Goal: Transaction & Acquisition: Purchase product/service

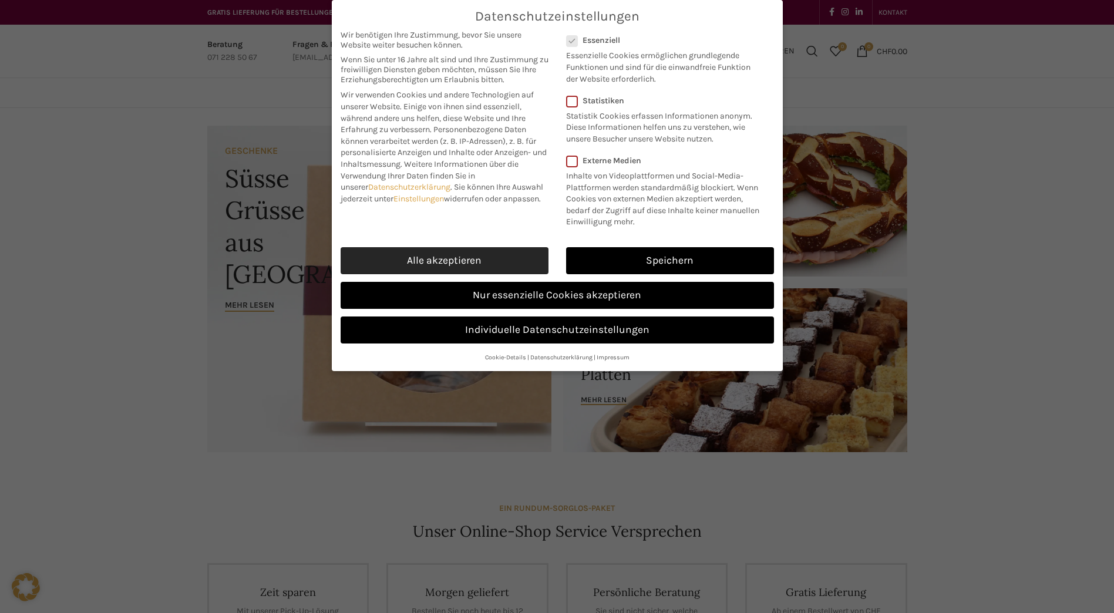
click at [458, 264] on link "Alle akzeptieren" at bounding box center [445, 260] width 208 height 27
checkbox input "true"
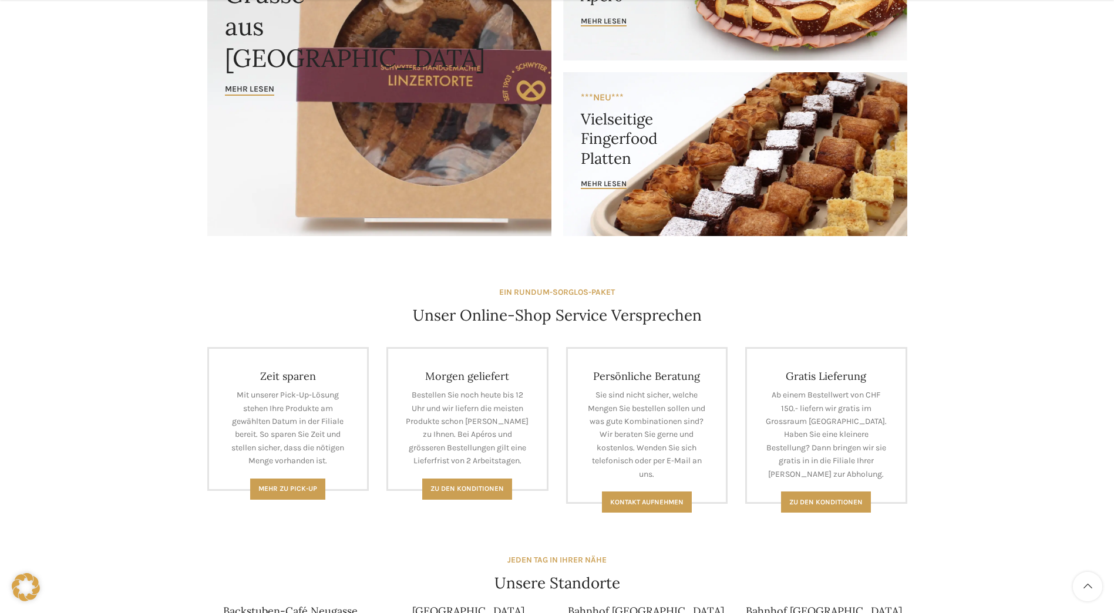
scroll to position [235, 0]
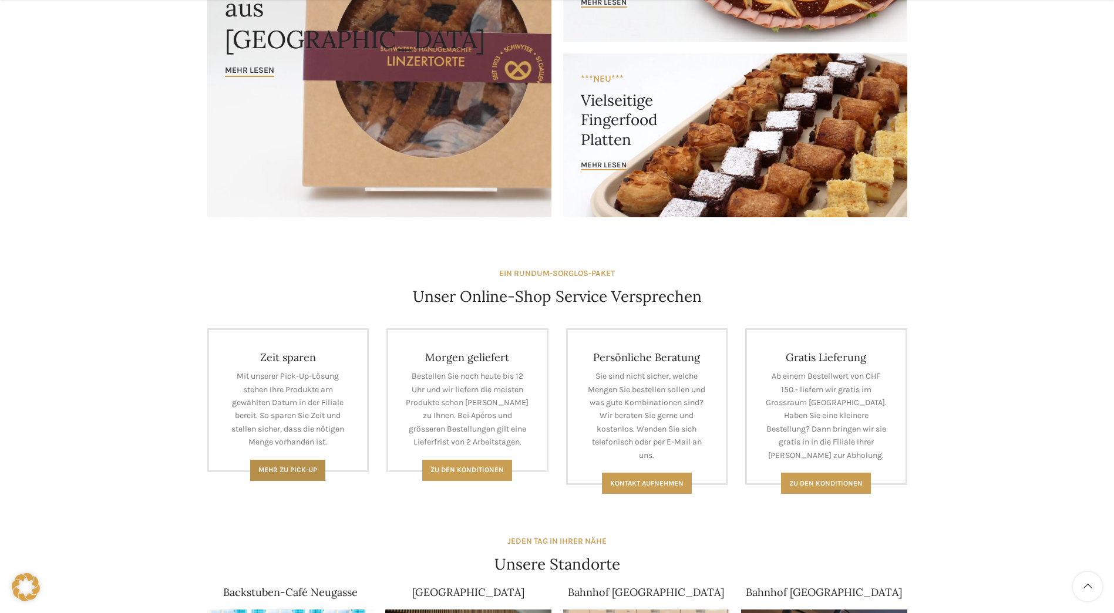
click at [312, 478] on link "Mehr zu Pick-Up" at bounding box center [287, 470] width 75 height 21
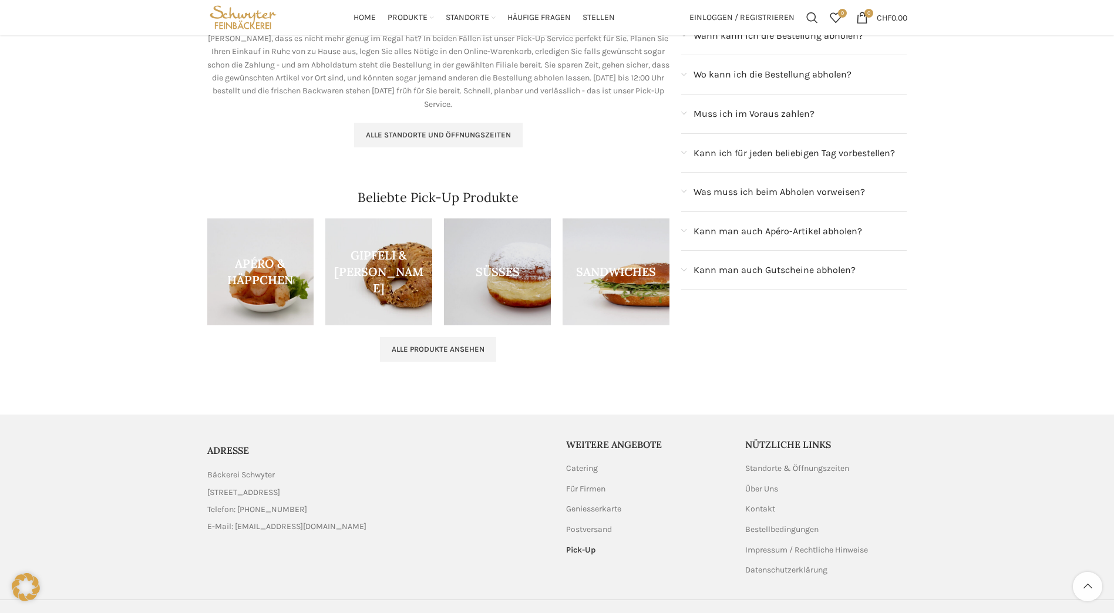
scroll to position [117, 0]
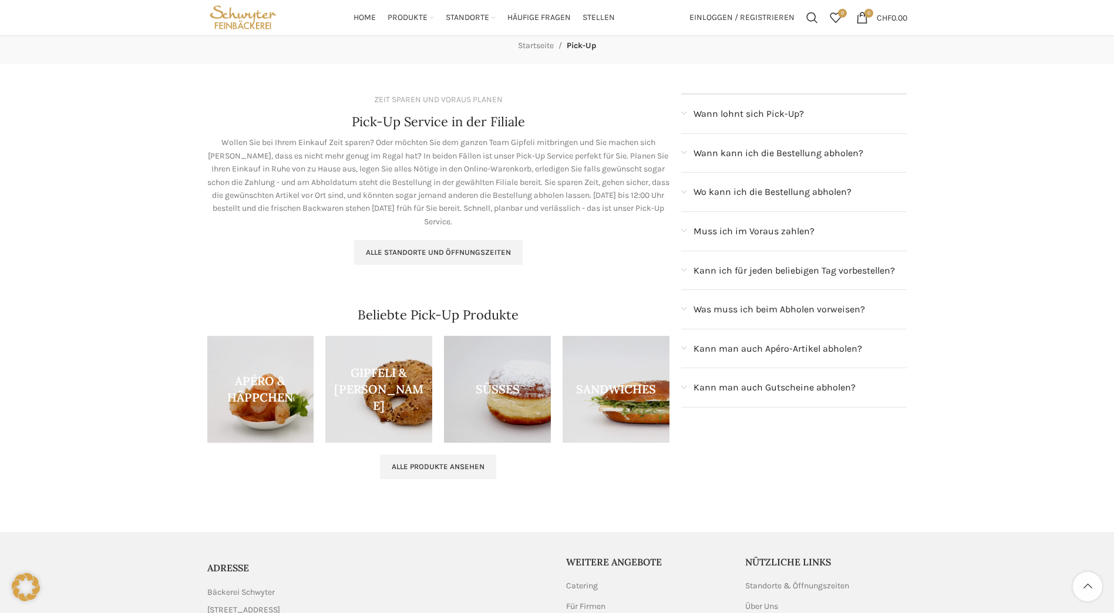
click at [754, 267] on span "Kann ich für jeden beliebigen Tag vorbestellen?" at bounding box center [794, 270] width 201 height 15
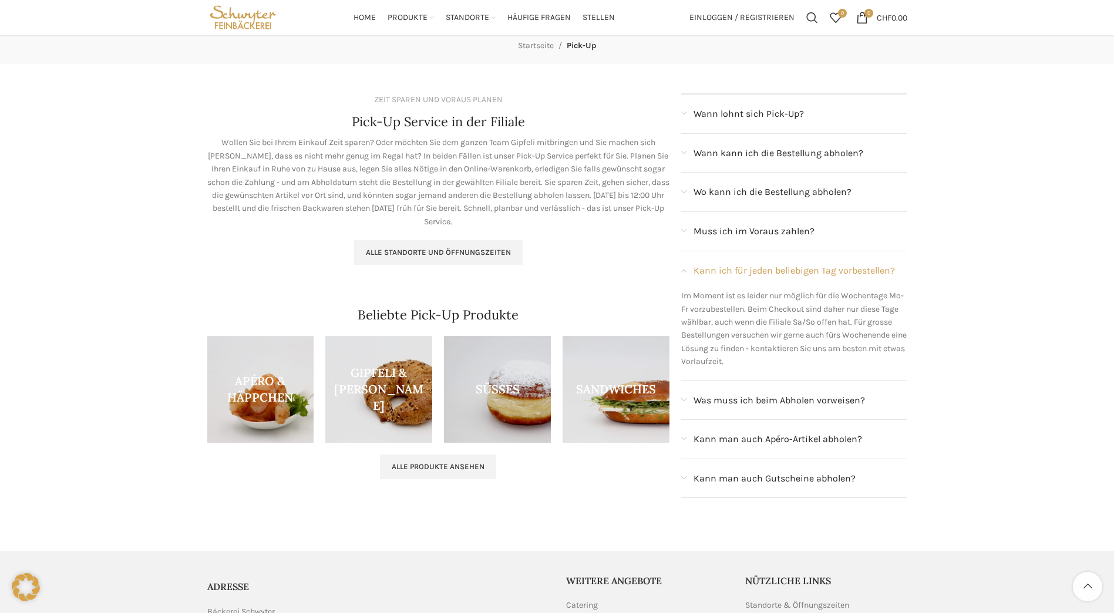
click at [754, 267] on span "Kann ich für jeden beliebigen Tag vorbestellen?" at bounding box center [794, 270] width 201 height 15
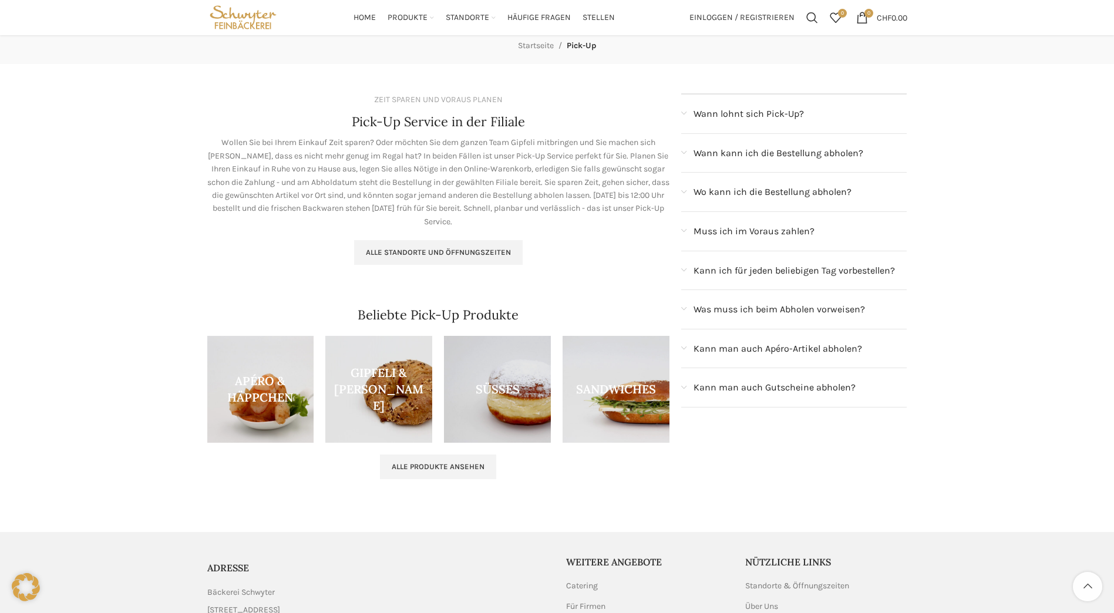
click at [775, 108] on span "Wann lohnt sich Pick-Up?" at bounding box center [749, 113] width 110 height 15
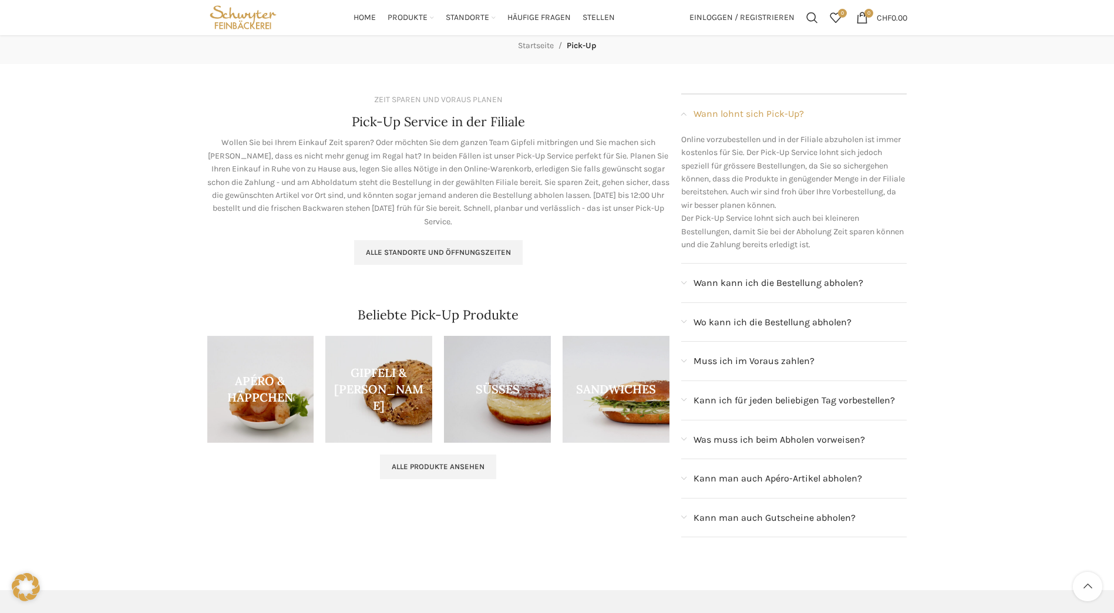
click at [775, 108] on span "Wann lohnt sich Pick-Up?" at bounding box center [749, 113] width 110 height 15
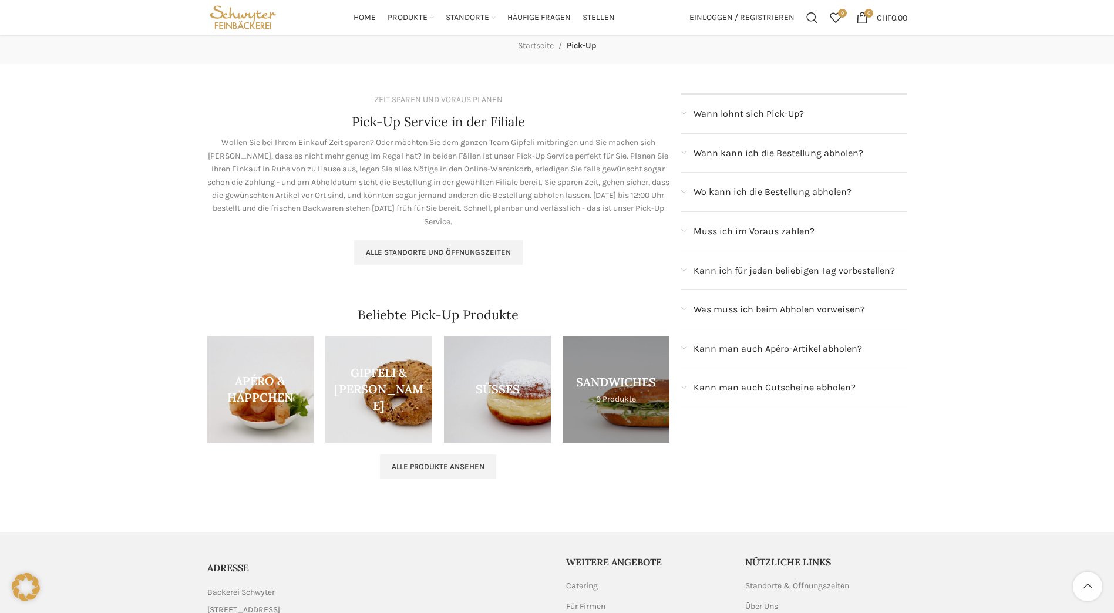
click at [624, 385] on link "Product category sandwiches" at bounding box center [616, 389] width 107 height 107
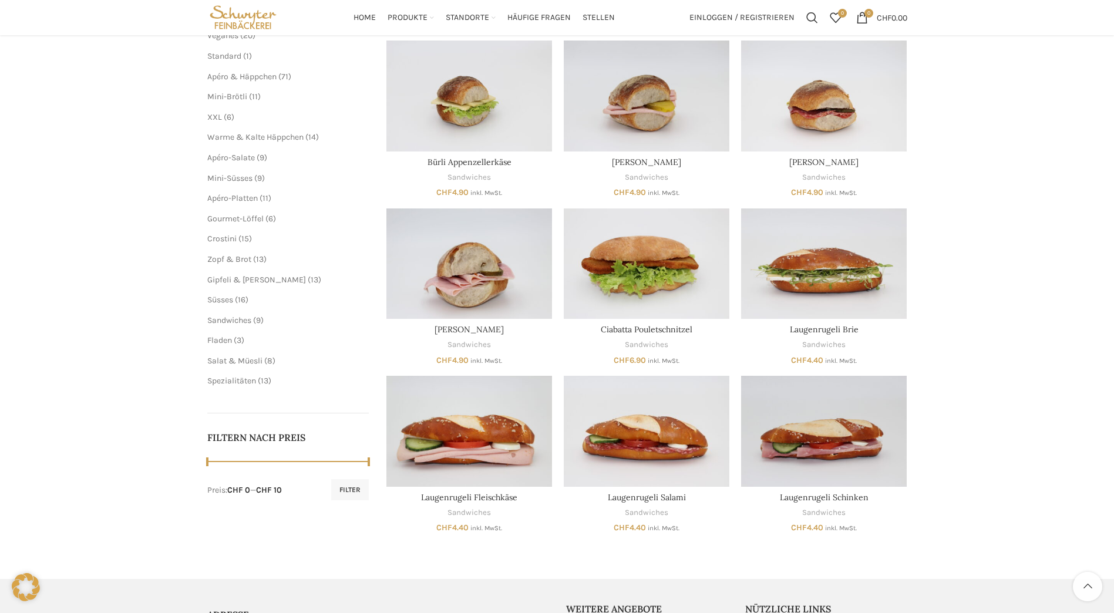
scroll to position [117, 0]
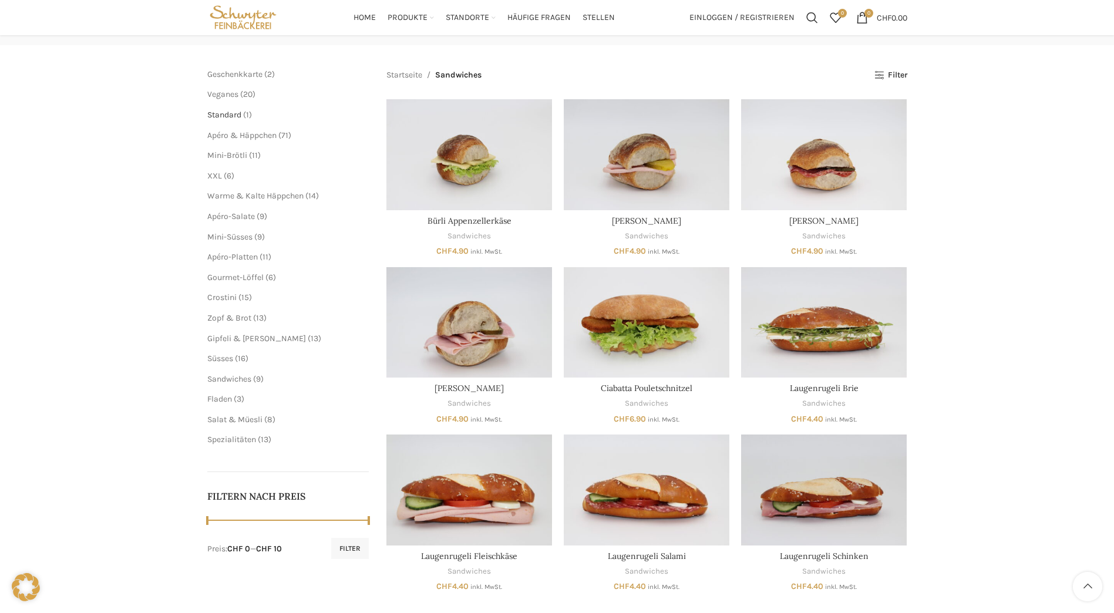
click at [237, 114] on span "Standard" at bounding box center [224, 115] width 34 height 10
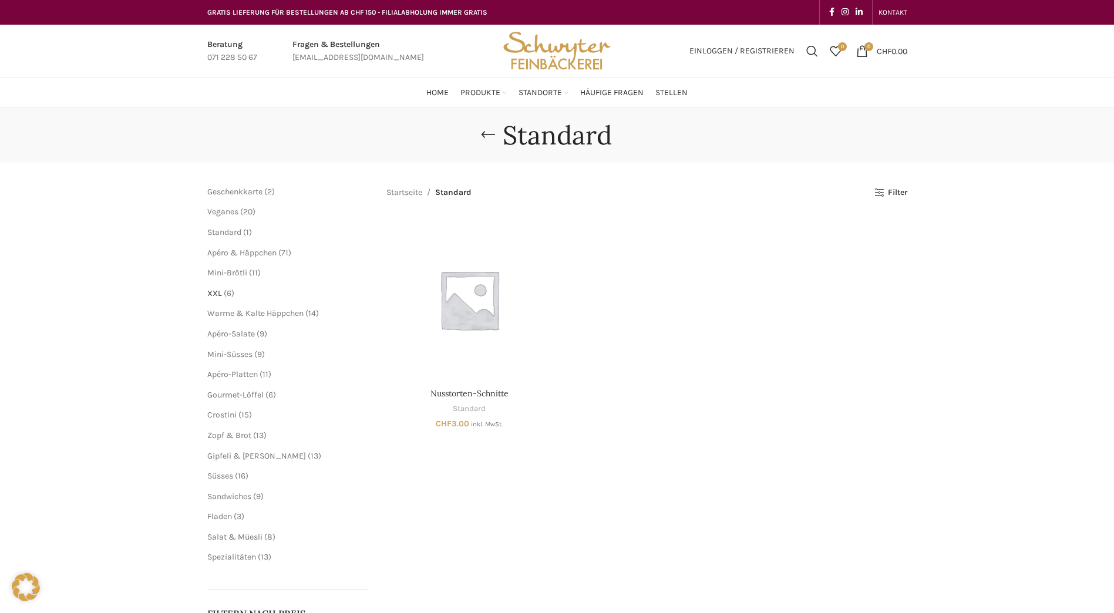
click at [216, 296] on span "XXL" at bounding box center [214, 293] width 15 height 10
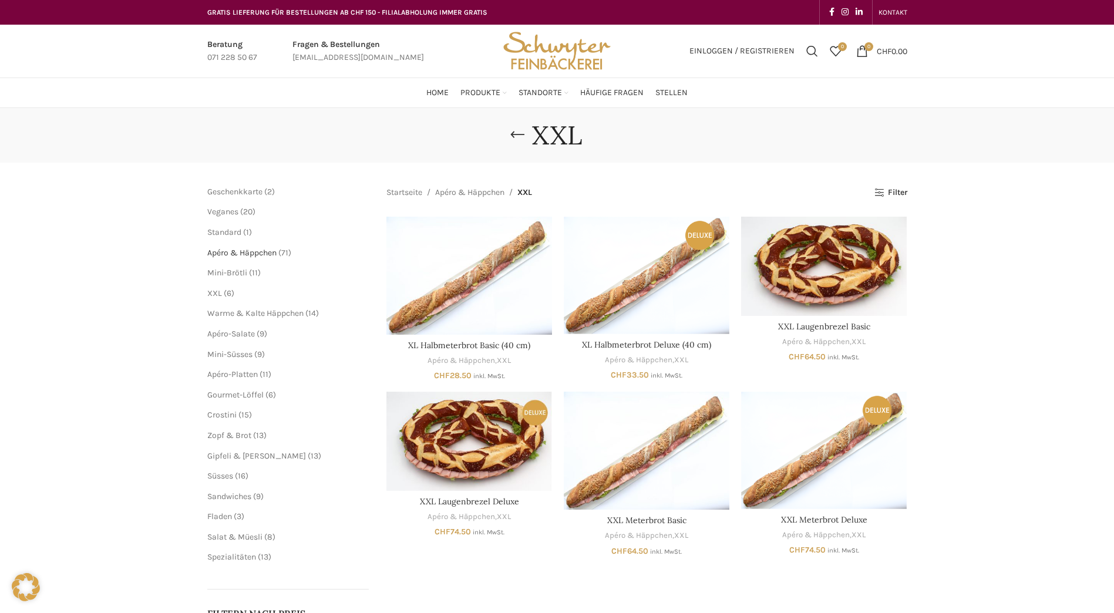
click at [236, 251] on span "Apéro & Häppchen" at bounding box center [241, 253] width 69 height 10
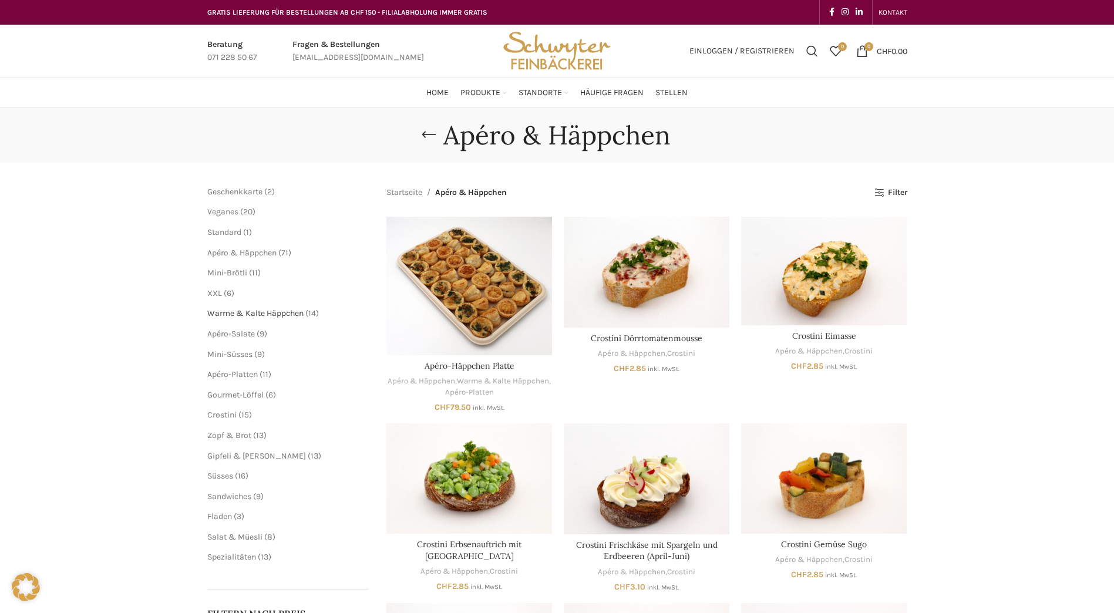
click at [239, 314] on span "Warme & Kalte Häppchen" at bounding box center [255, 313] width 96 height 10
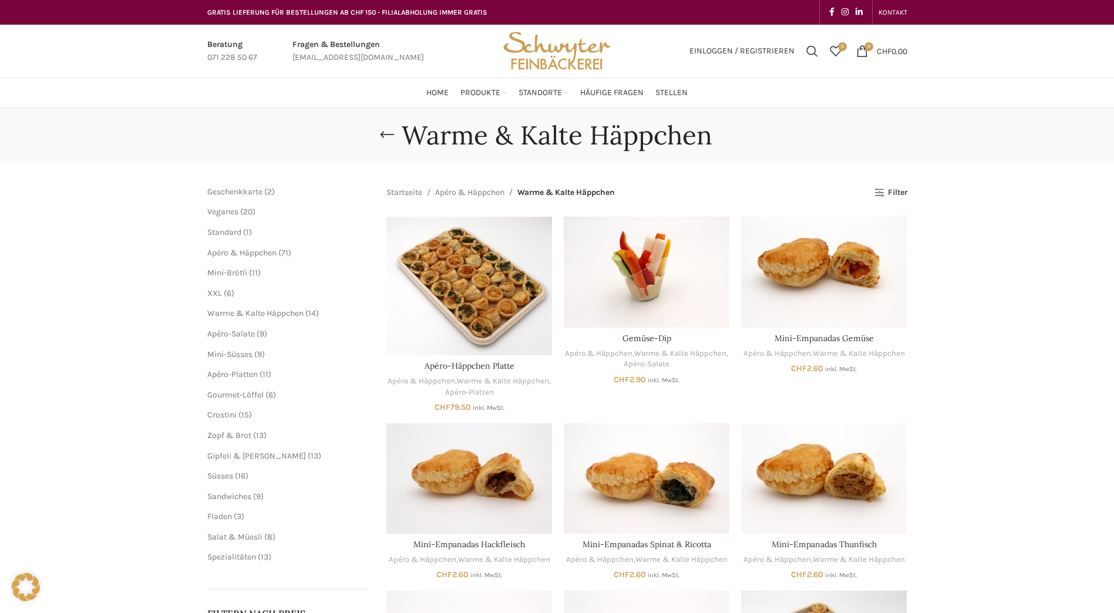
click at [237, 331] on span "Apéro-Salate" at bounding box center [231, 334] width 48 height 10
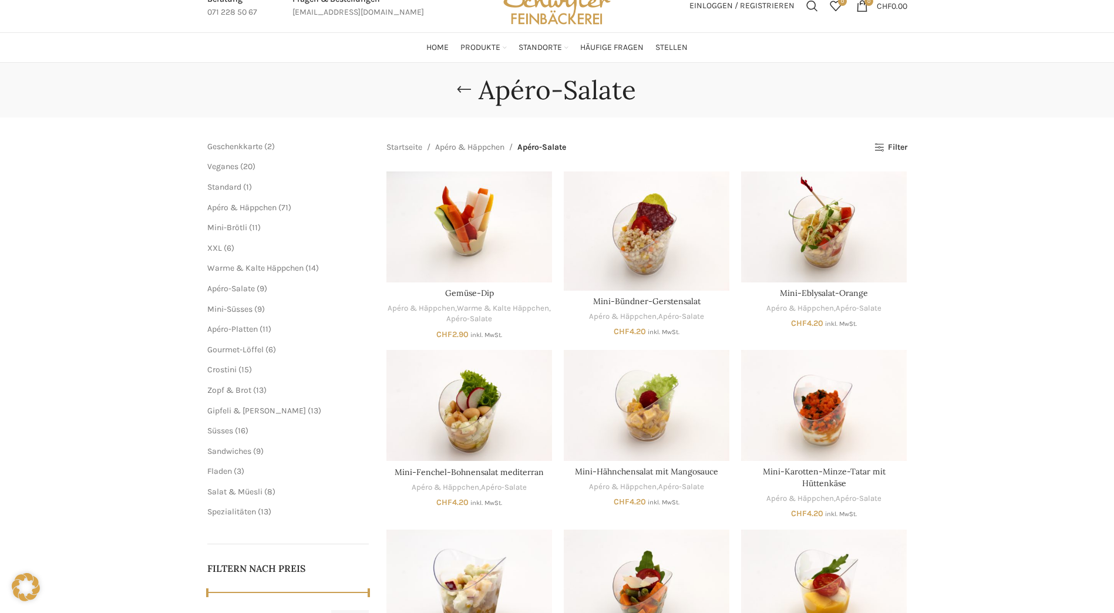
scroll to position [59, 0]
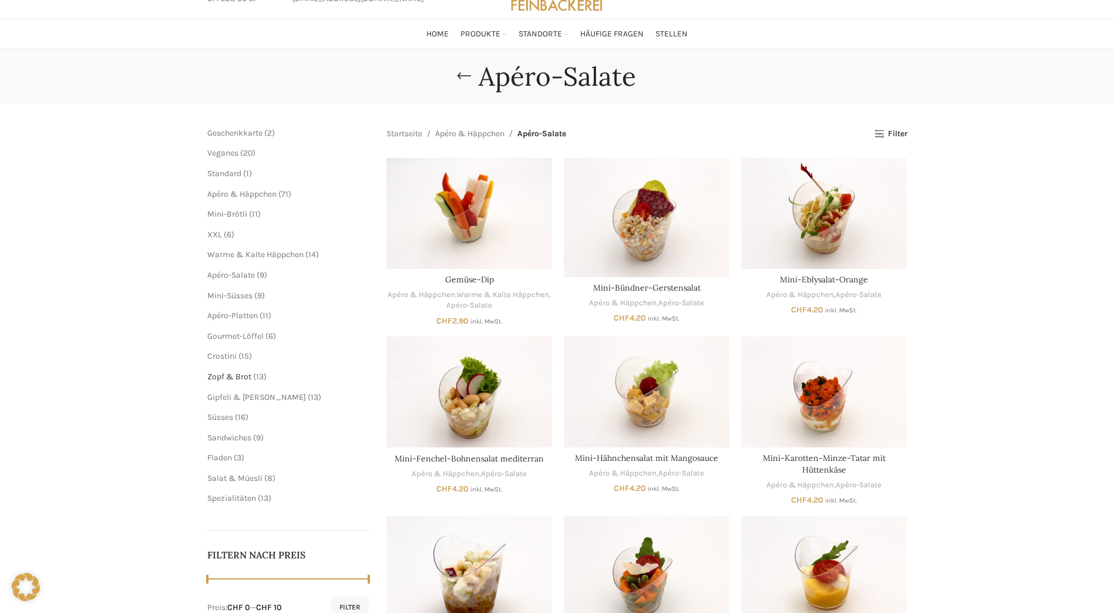
click at [236, 376] on span "Zopf & Brot" at bounding box center [229, 377] width 44 height 10
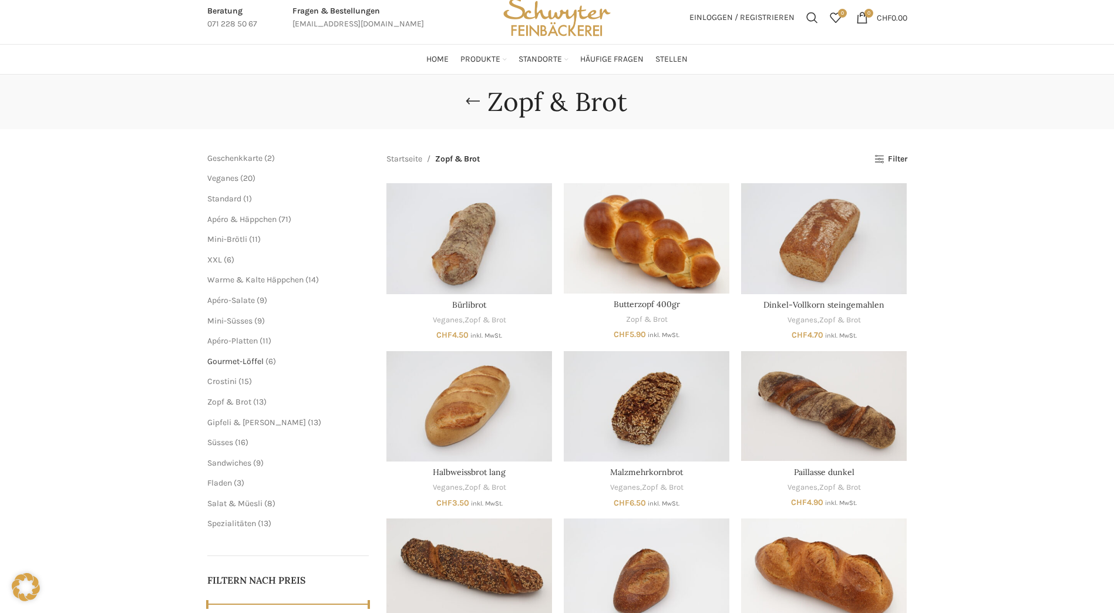
scroll to position [117, 0]
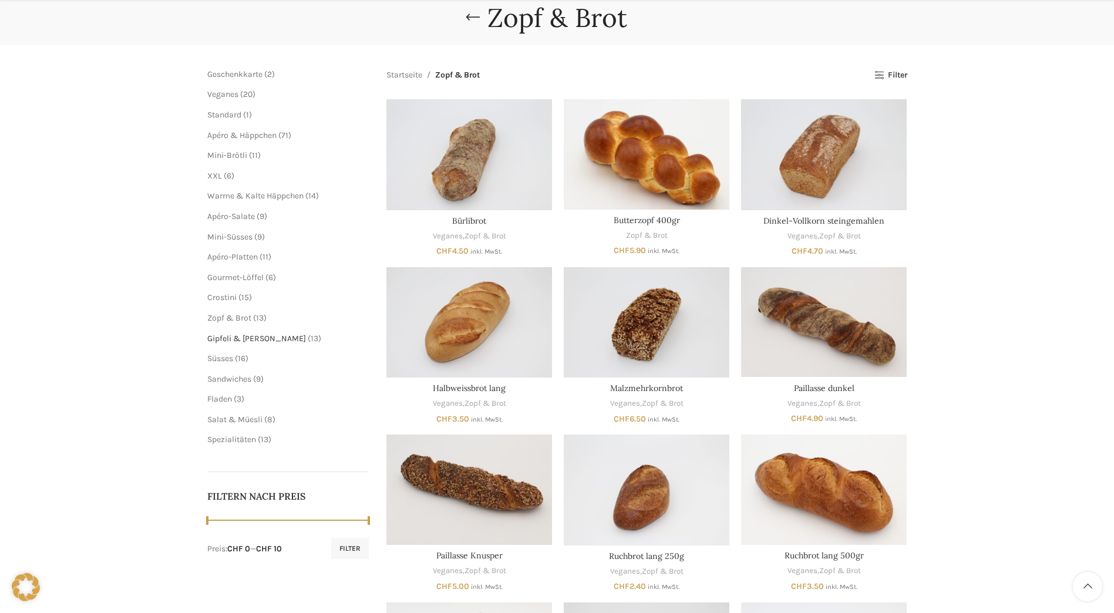
click at [240, 340] on span "Gipfeli & [PERSON_NAME]" at bounding box center [256, 339] width 99 height 10
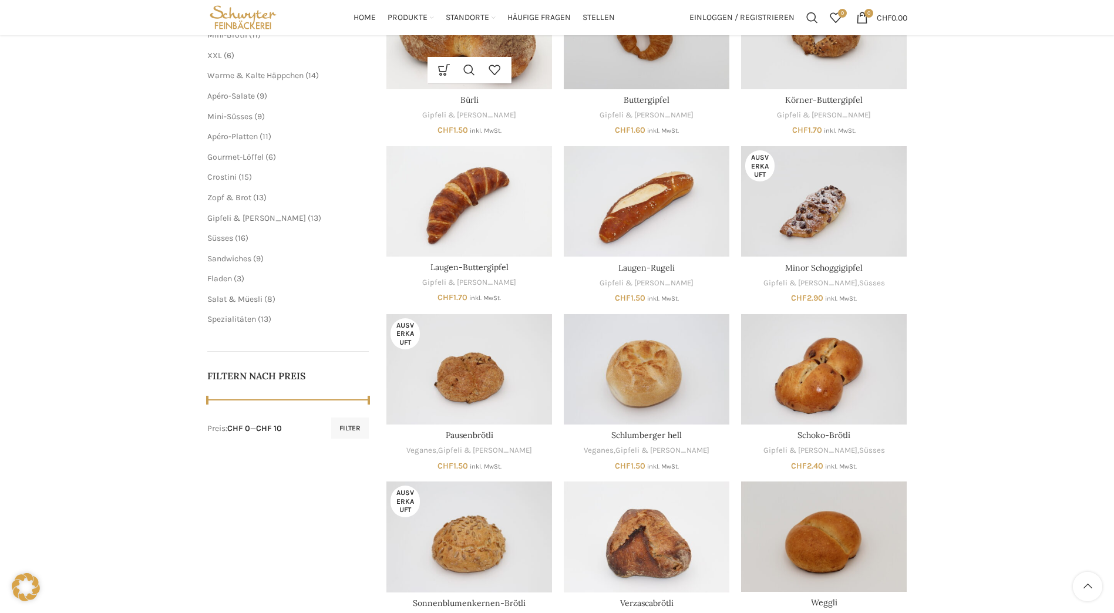
scroll to position [176, 0]
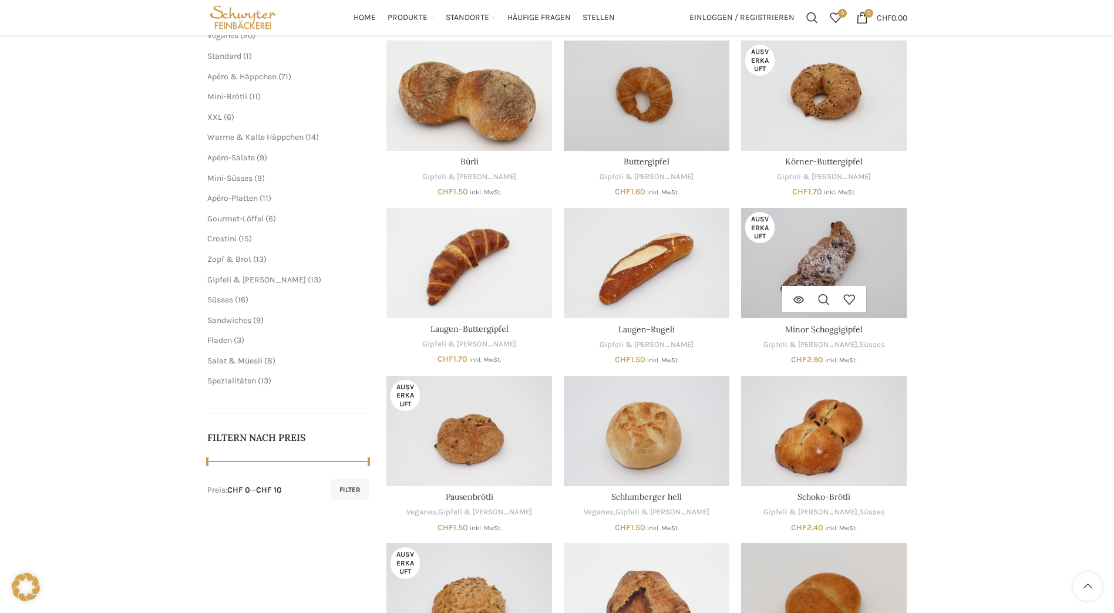
click at [861, 234] on img "Minor Schoggigipfel" at bounding box center [824, 263] width 166 height 110
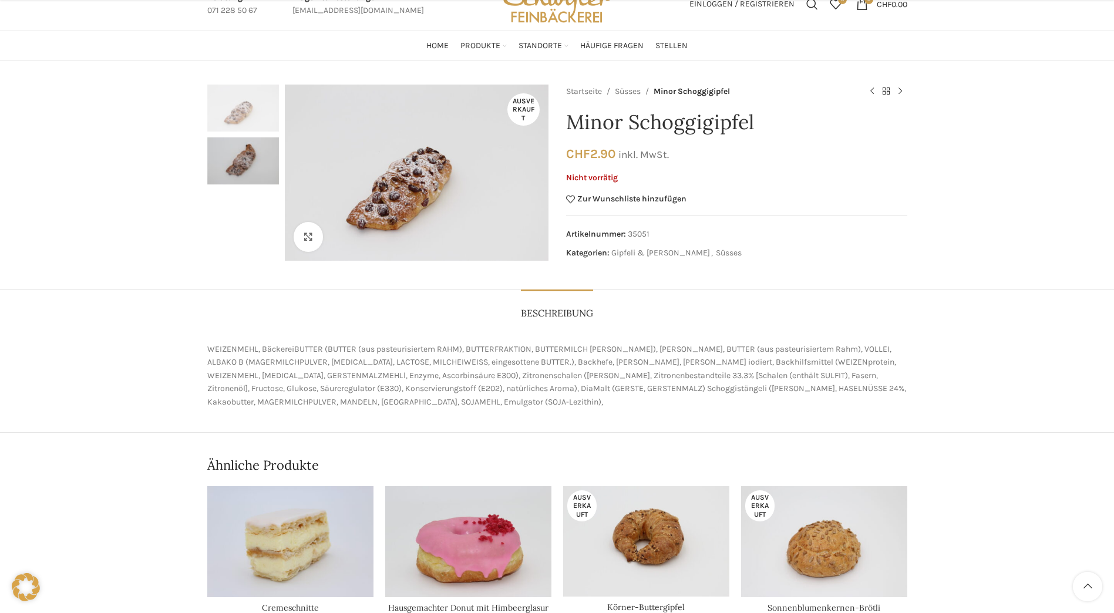
scroll to position [117, 0]
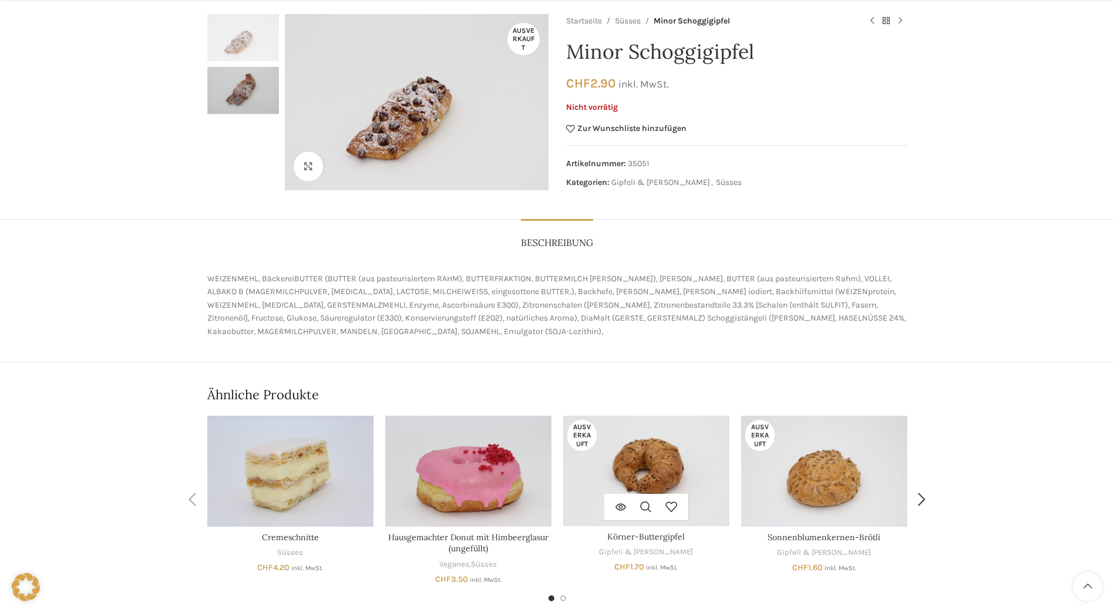
click at [698, 470] on img "Körner-Buttergipfel" at bounding box center [646, 471] width 166 height 110
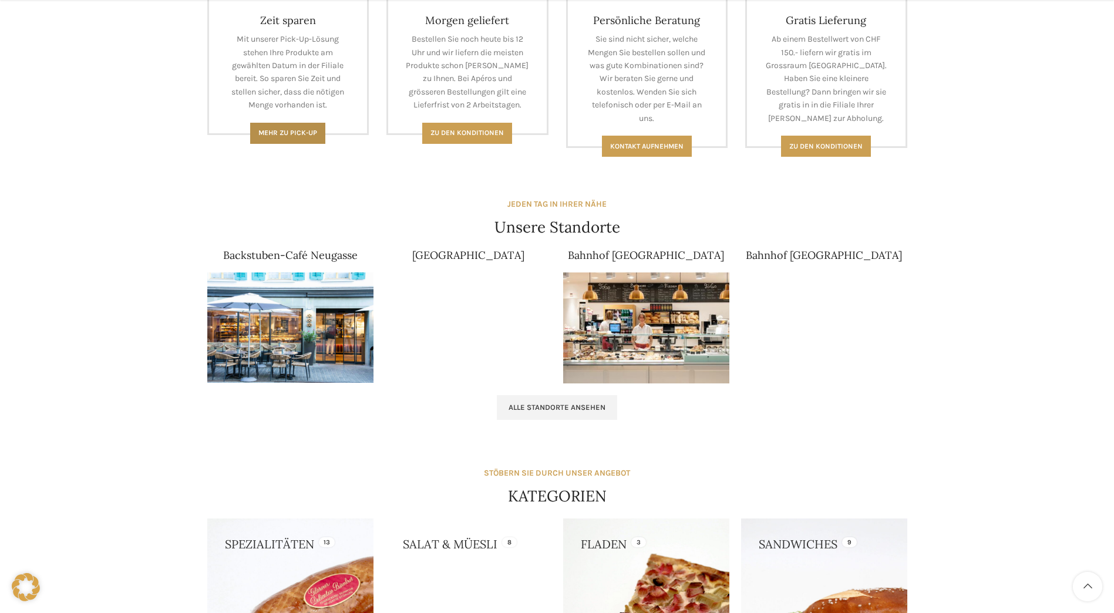
scroll to position [646, 0]
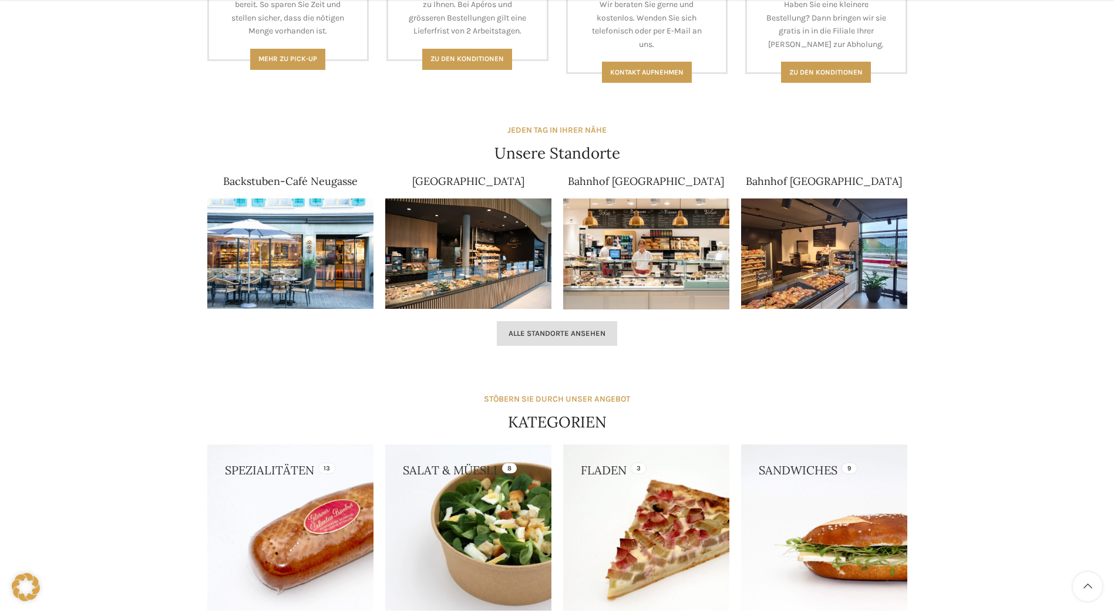
click at [589, 329] on span "Alle Standorte ansehen" at bounding box center [557, 333] width 97 height 9
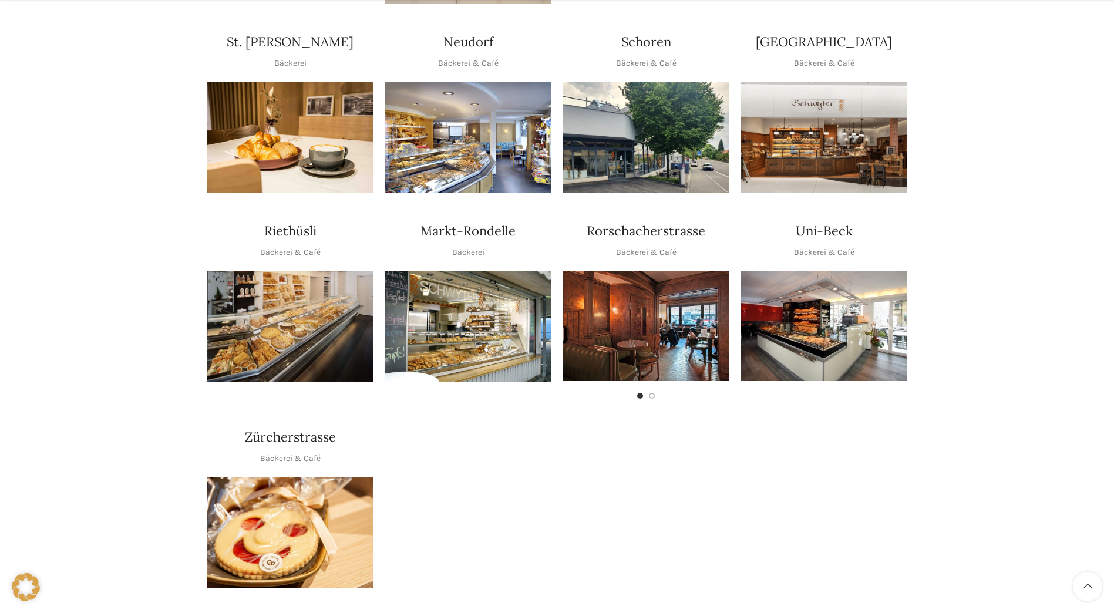
scroll to position [470, 0]
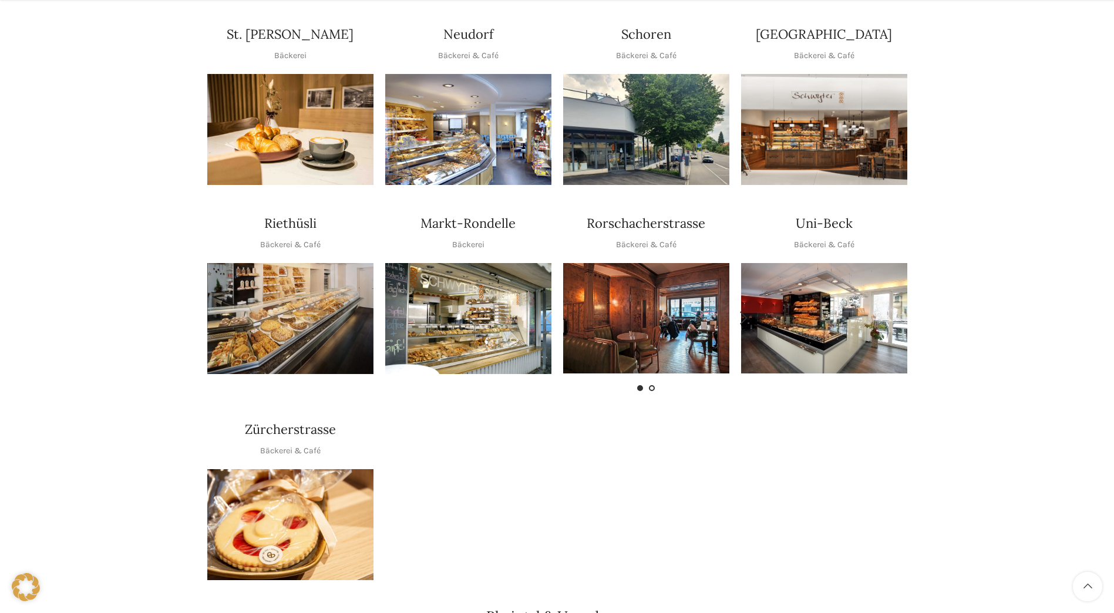
click at [650, 385] on li "Go to slide 2" at bounding box center [652, 388] width 6 height 6
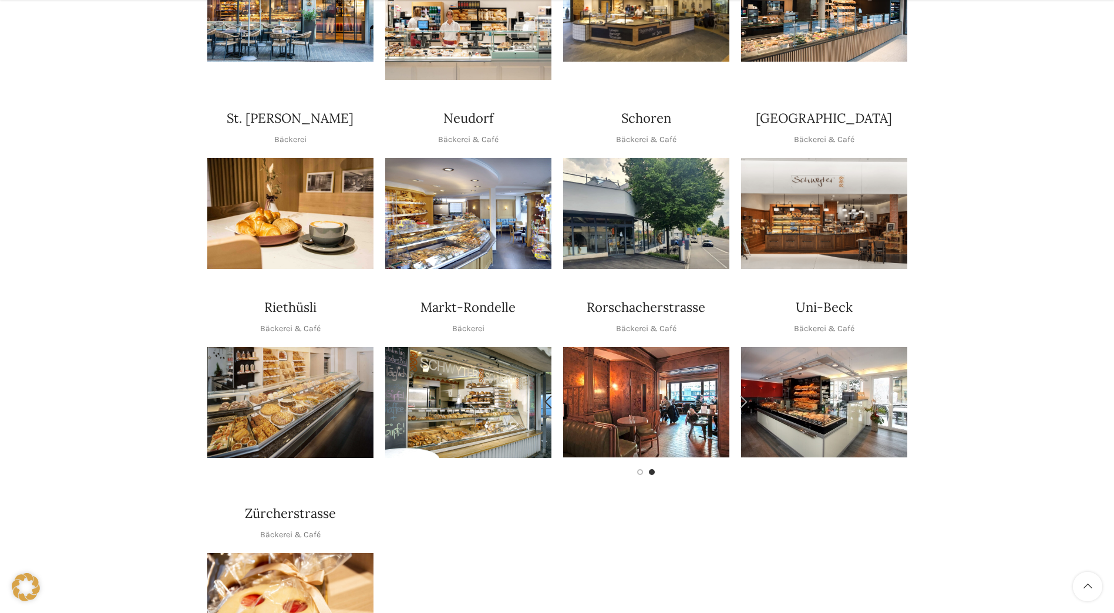
scroll to position [235, 0]
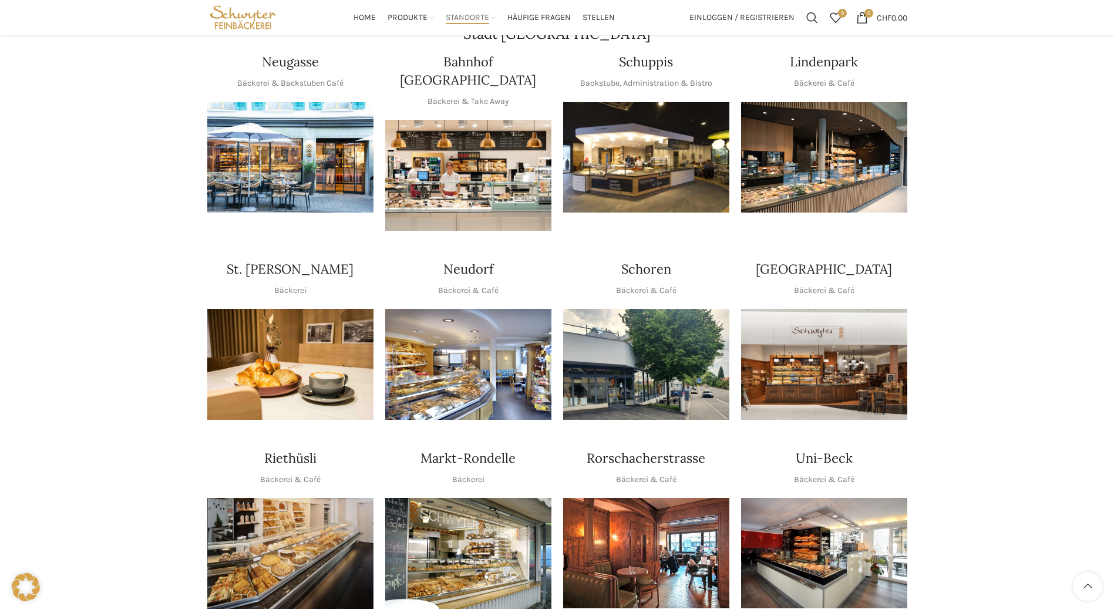
click at [666, 173] on img "1 / 1" at bounding box center [646, 157] width 166 height 111
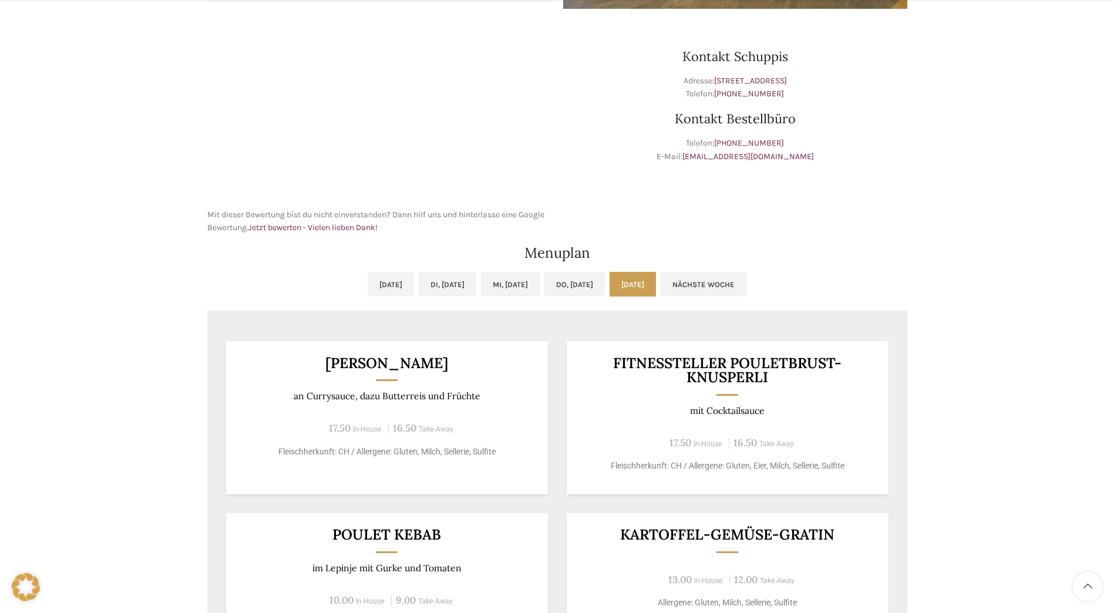
scroll to position [411, 0]
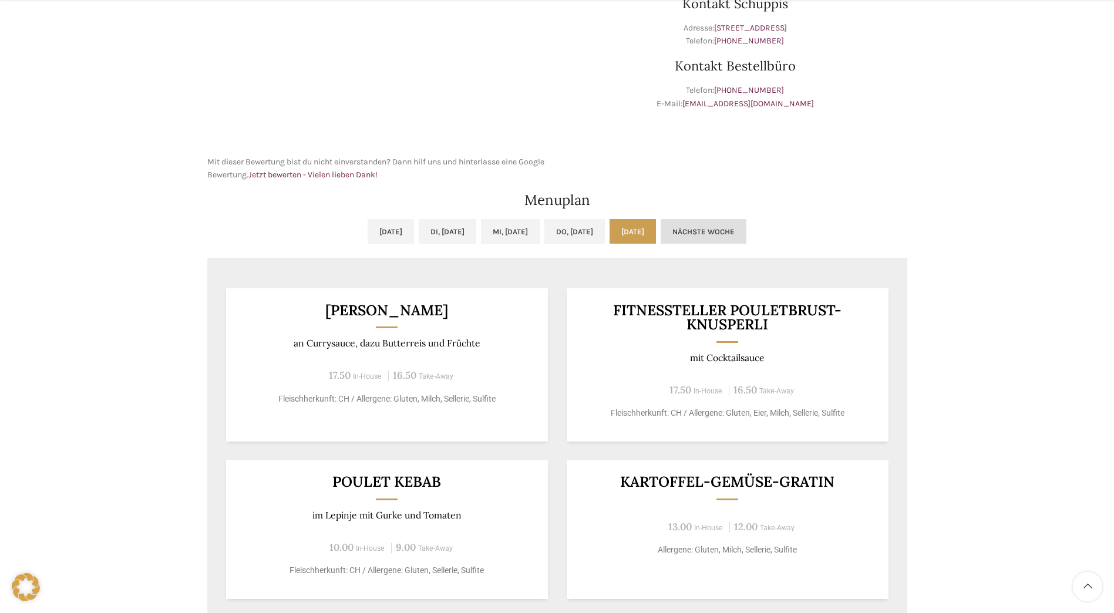
click at [747, 229] on link "Nächste Woche" at bounding box center [704, 231] width 86 height 25
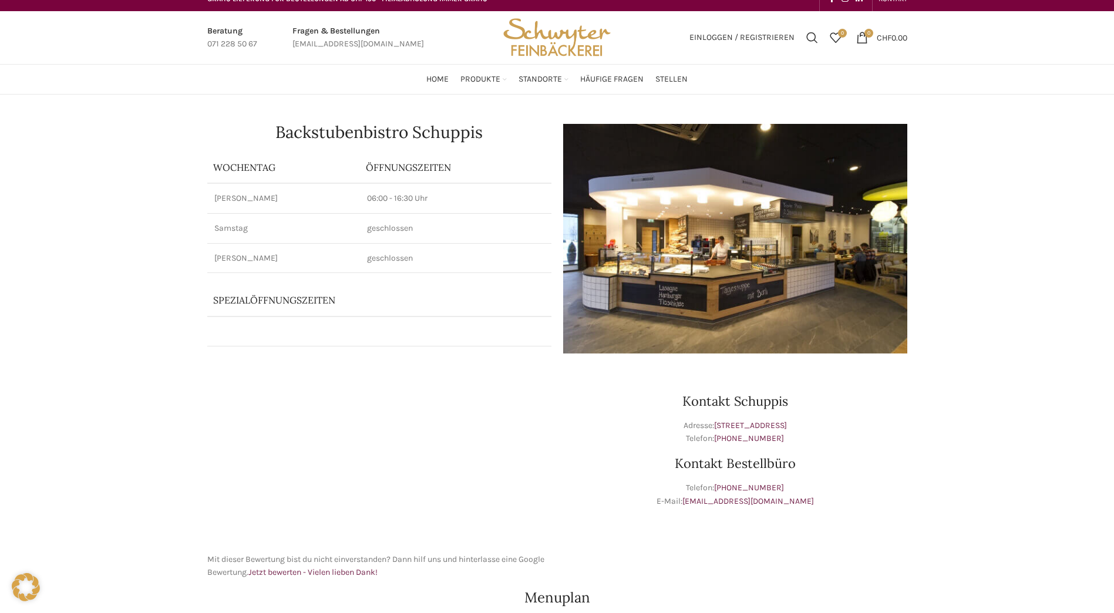
scroll to position [0, 0]
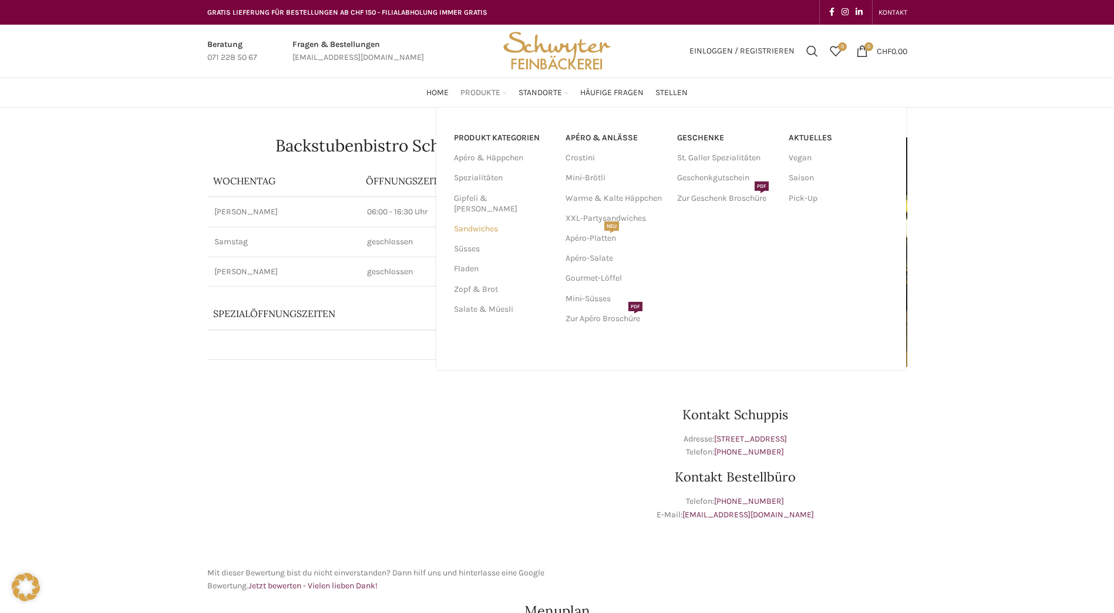
click at [481, 219] on link "Sandwiches" at bounding box center [503, 229] width 98 height 20
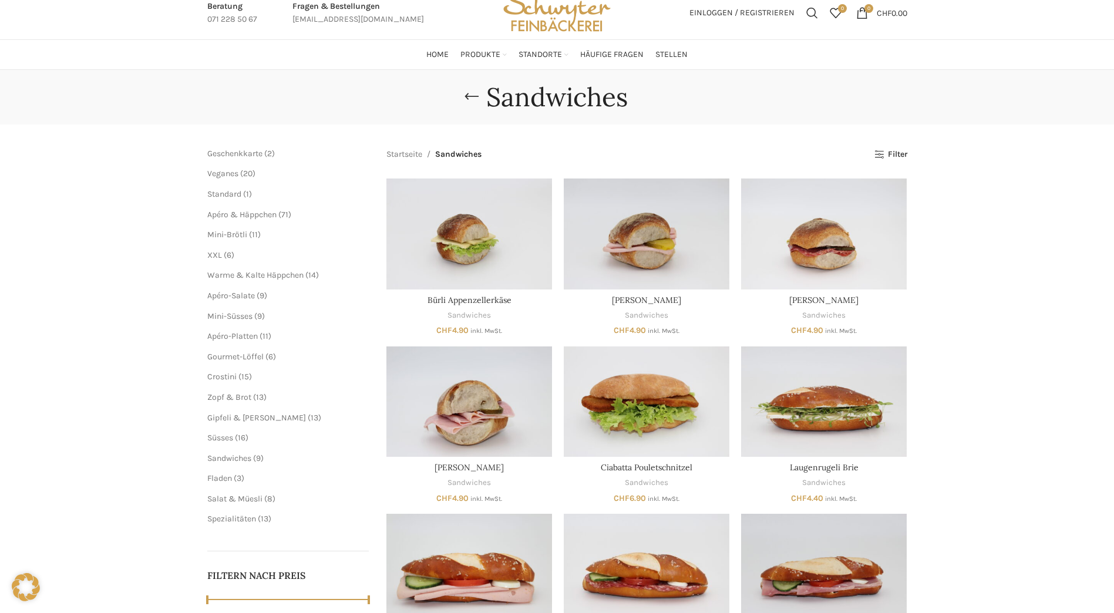
scroll to position [176, 0]
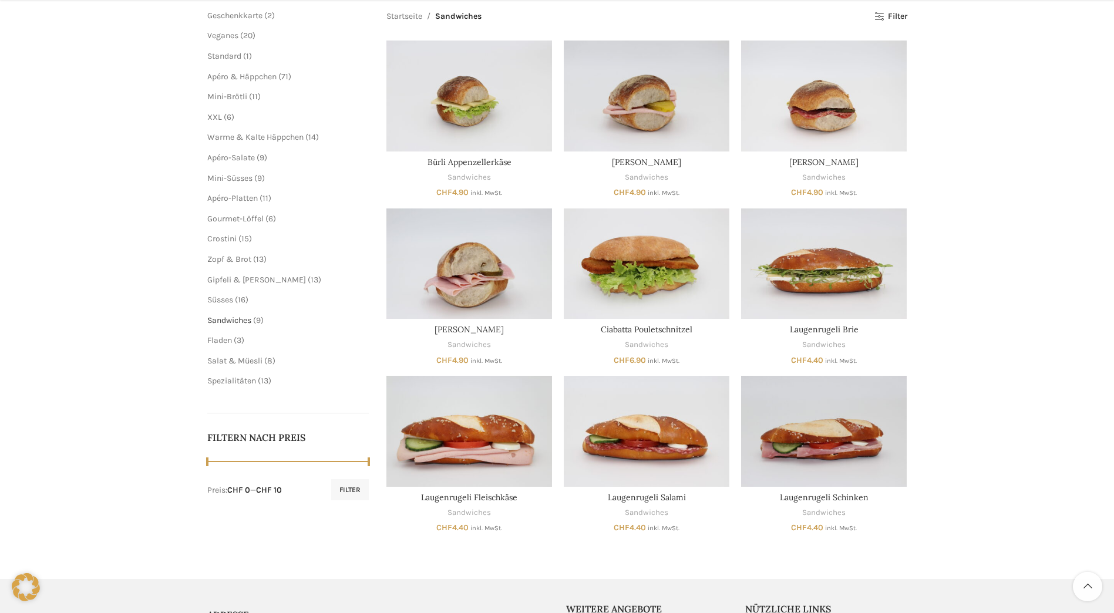
click at [237, 323] on span "Sandwiches" at bounding box center [229, 320] width 44 height 10
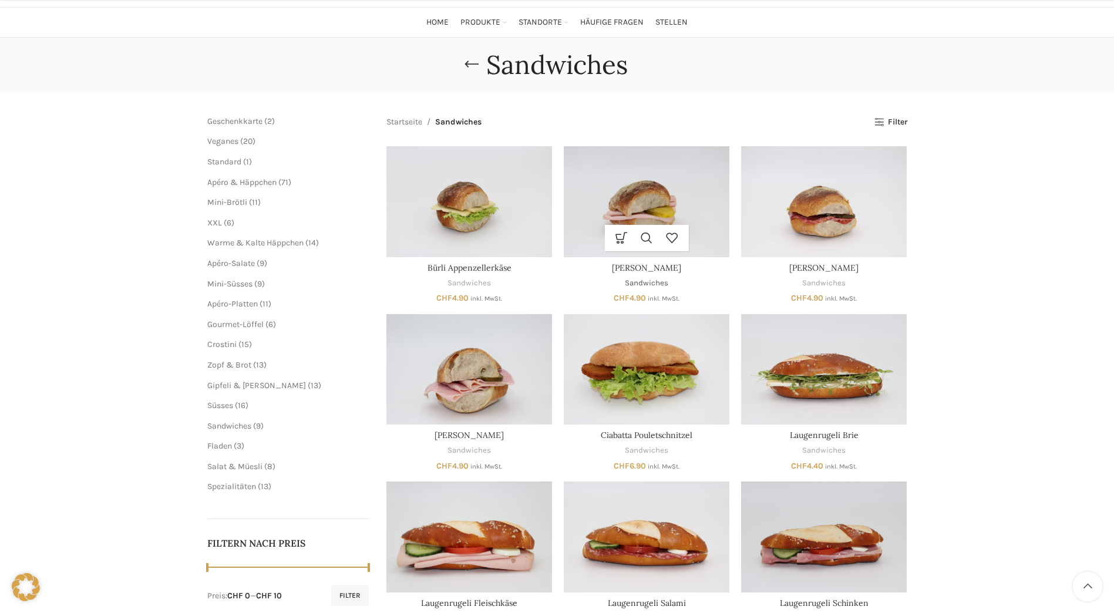
scroll to position [176, 0]
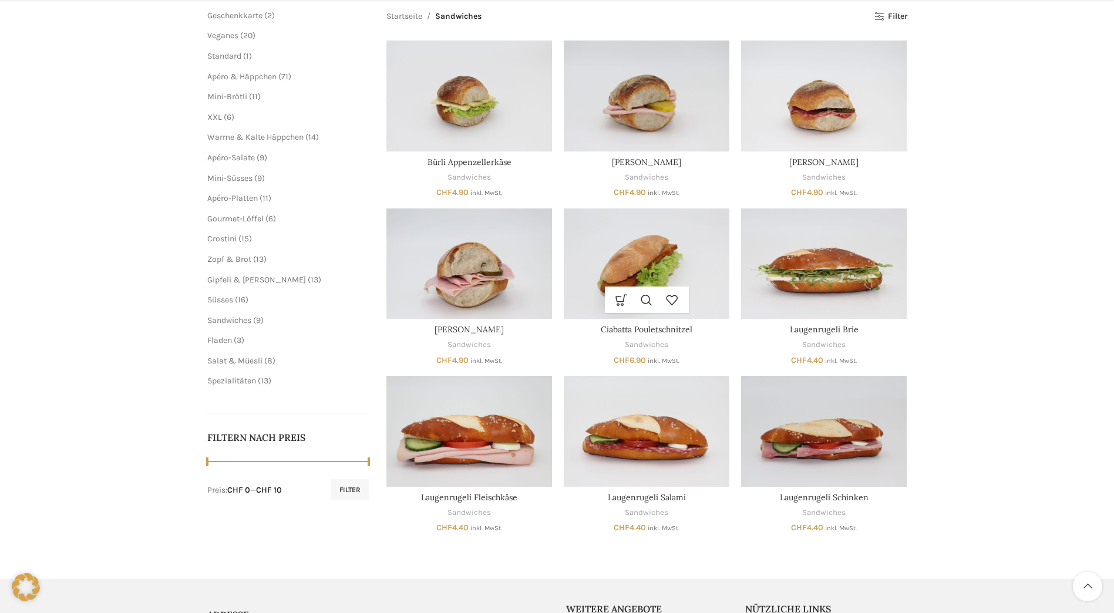
click at [603, 241] on img "Ciabatta Pouletschnitzel" at bounding box center [647, 264] width 166 height 110
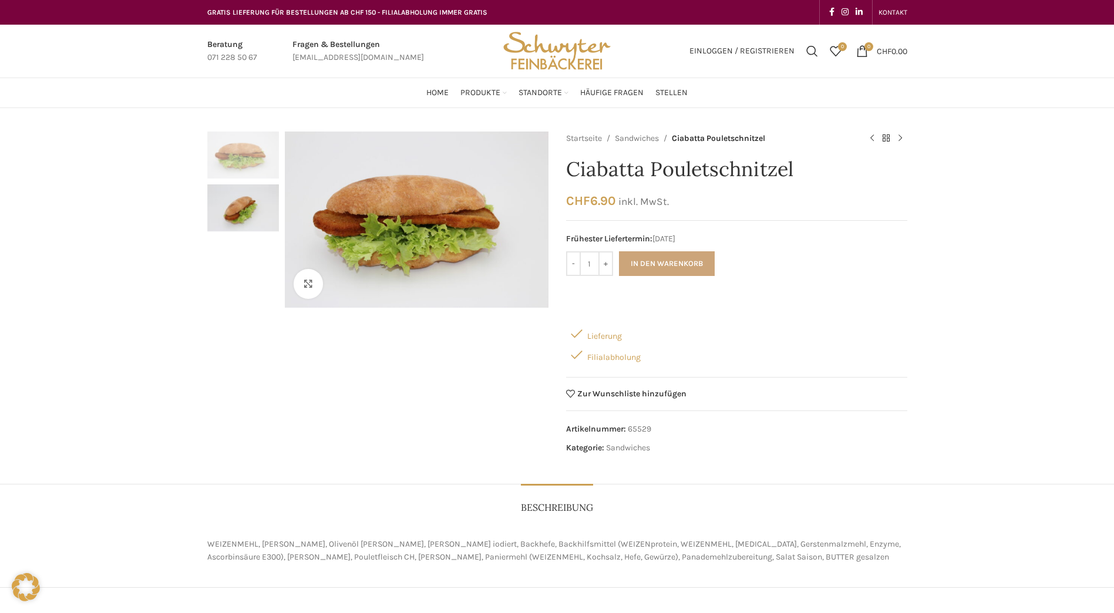
click at [658, 260] on button "In den Warenkorb" at bounding box center [667, 263] width 96 height 25
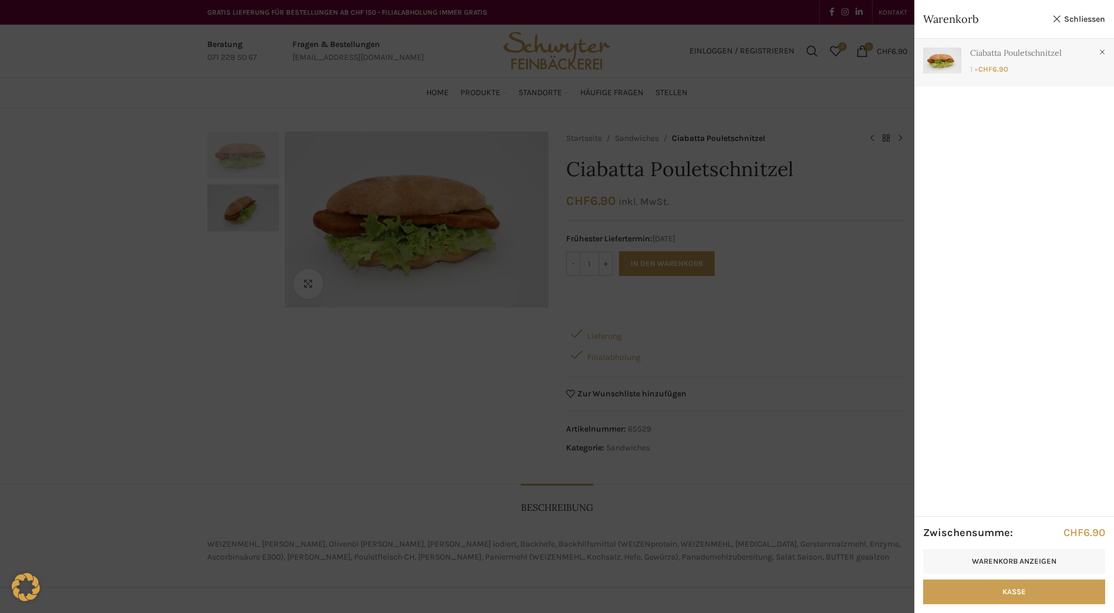
click at [1039, 59] on link "Anzeigen" at bounding box center [1015, 60] width 200 height 43
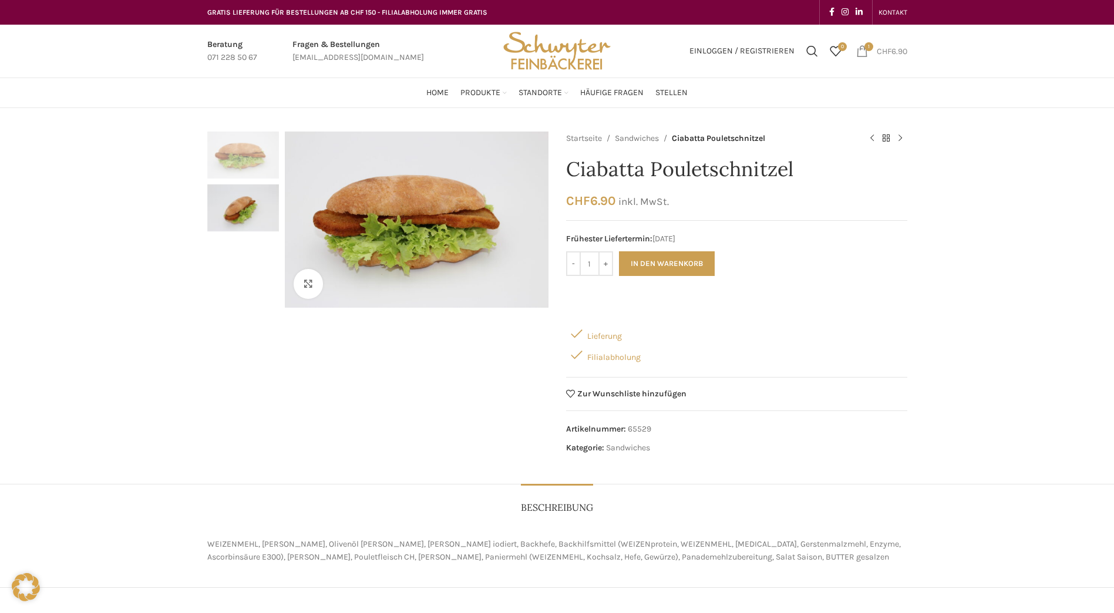
click at [863, 52] on span "1 item" at bounding box center [862, 51] width 12 height 12
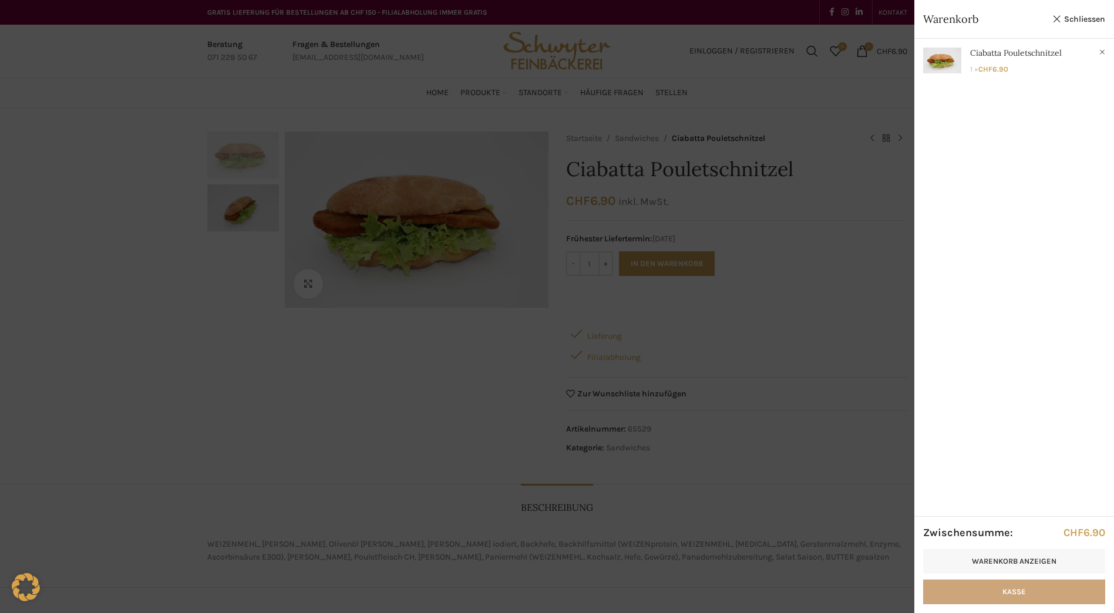
click at [1032, 593] on link "Kasse" at bounding box center [1014, 592] width 182 height 25
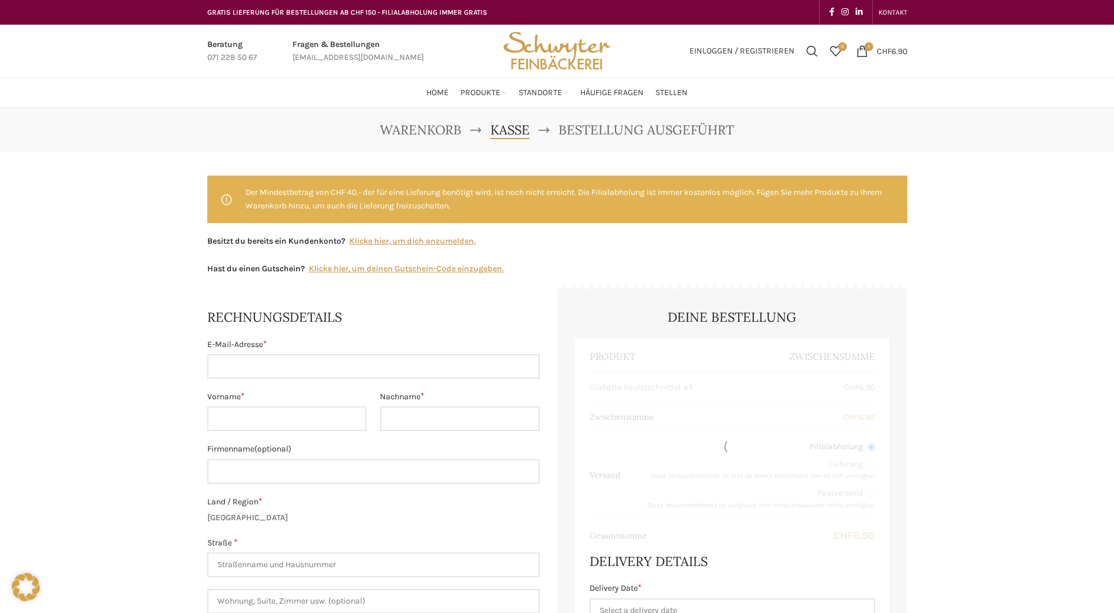
select select "SG"
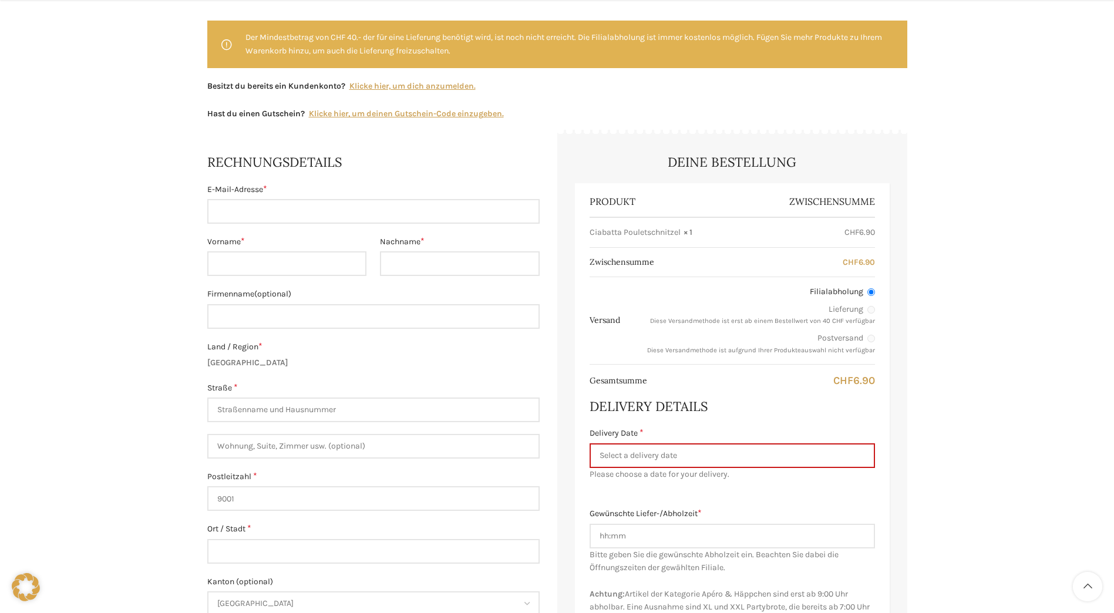
scroll to position [176, 0]
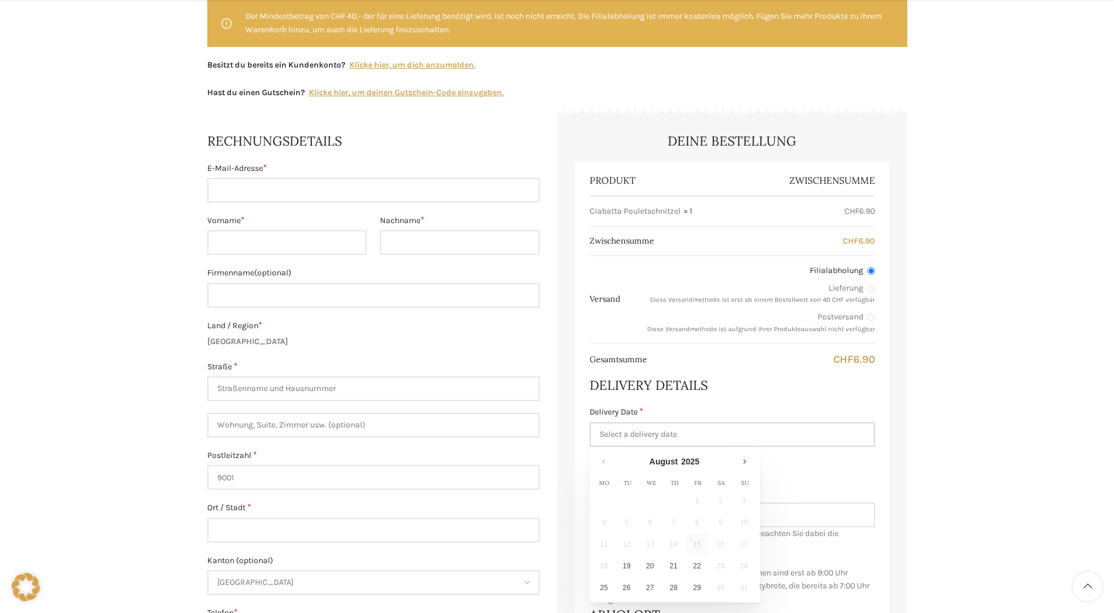
click at [666, 443] on input "Delivery Date *" at bounding box center [732, 434] width 285 height 25
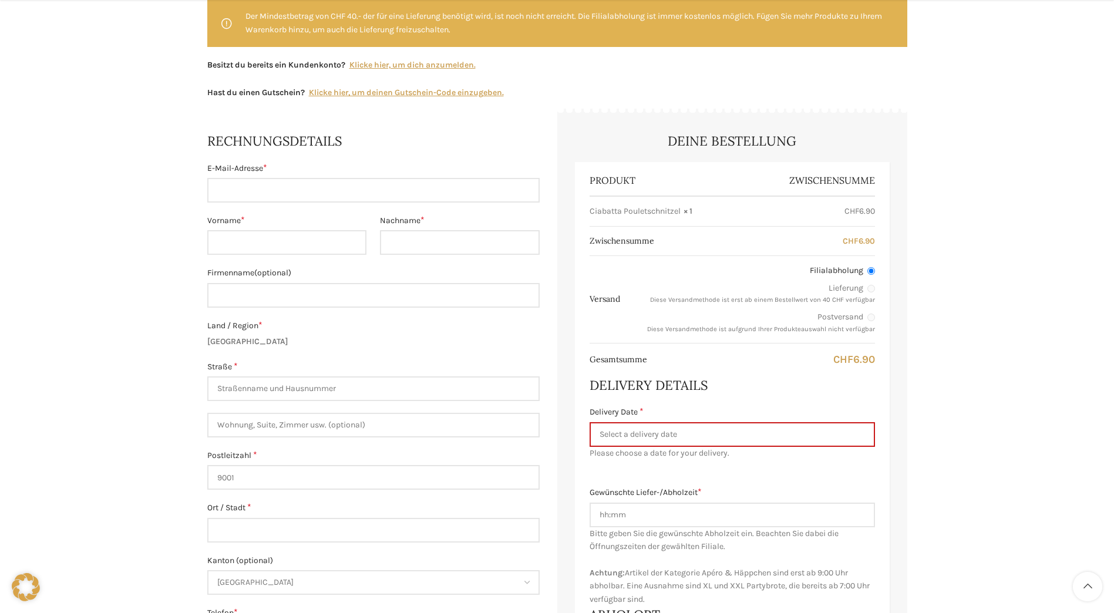
click at [585, 405] on div "Produkt Zwischensumme Ciabatta Pouletschnitzel × 1 CHF 6.90 Zwischensumme CHF 6…" at bounding box center [732, 433] width 315 height 543
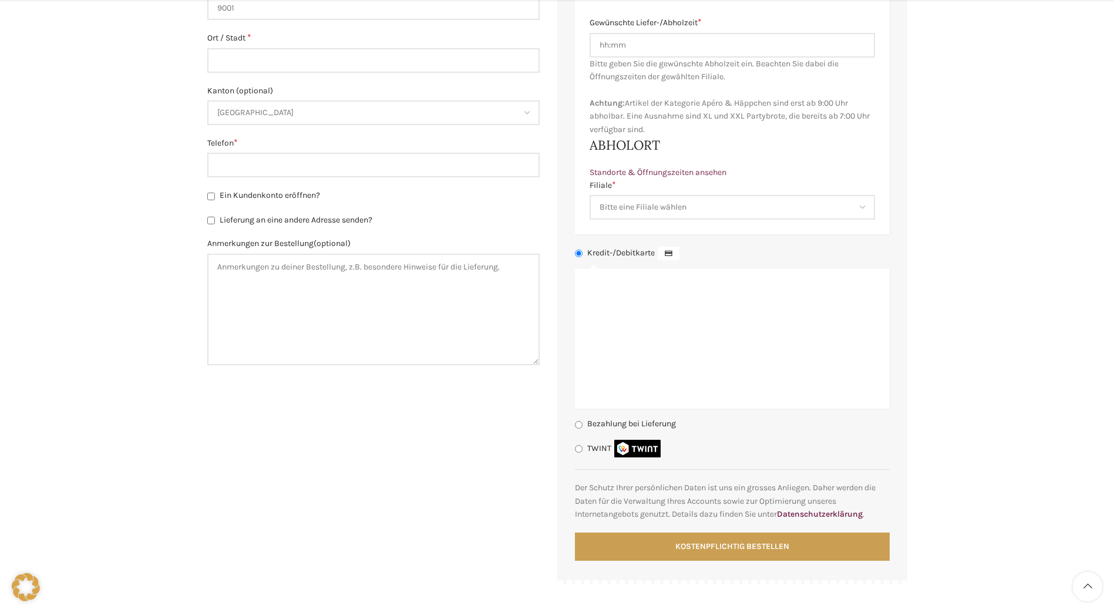
scroll to position [881, 0]
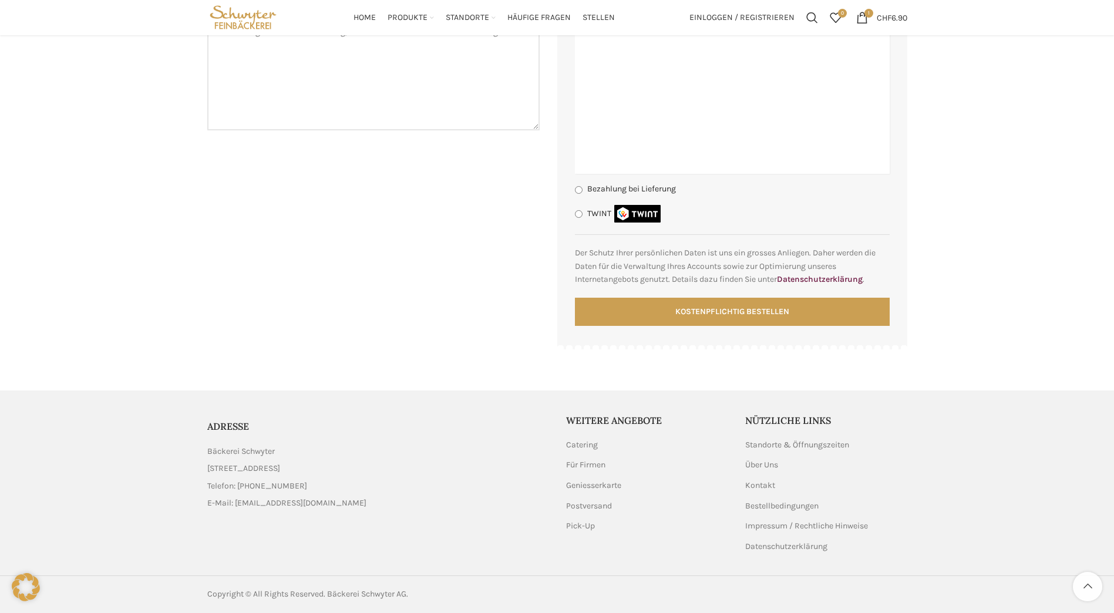
drag, startPoint x: 283, startPoint y: 451, endPoint x: 206, endPoint y: 448, distance: 77.6
click at [206, 448] on div "ADRESSE Bäckerei Schwyter Schuppisstrasse 17, 9016 St. Gallen Telefon: 071 228 …" at bounding box center [377, 465] width 353 height 102
copy span "Bäckerei Schwyter"
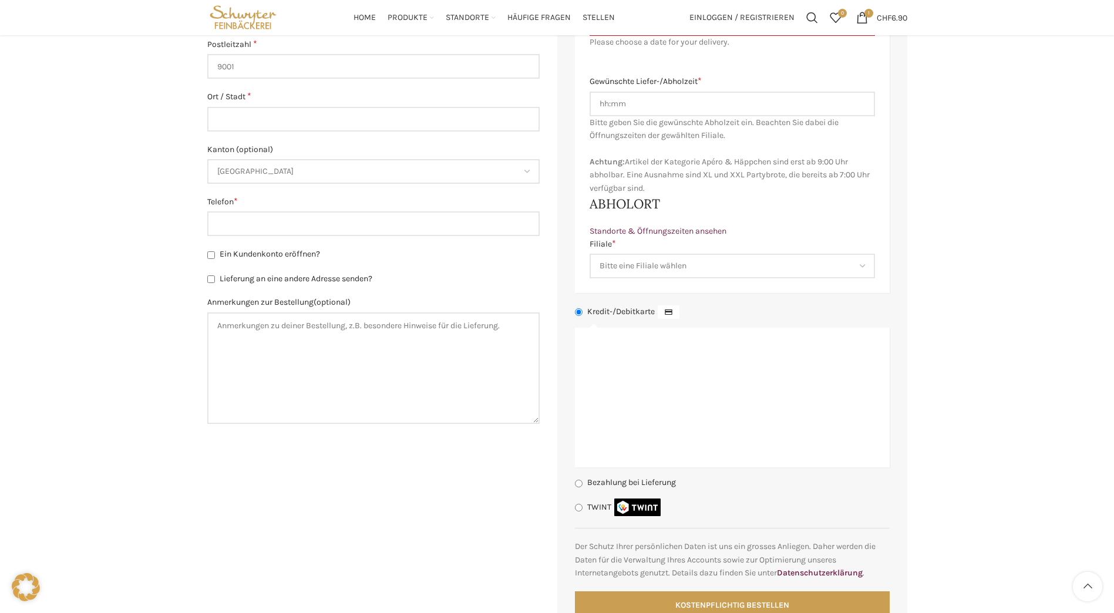
scroll to position [294, 0]
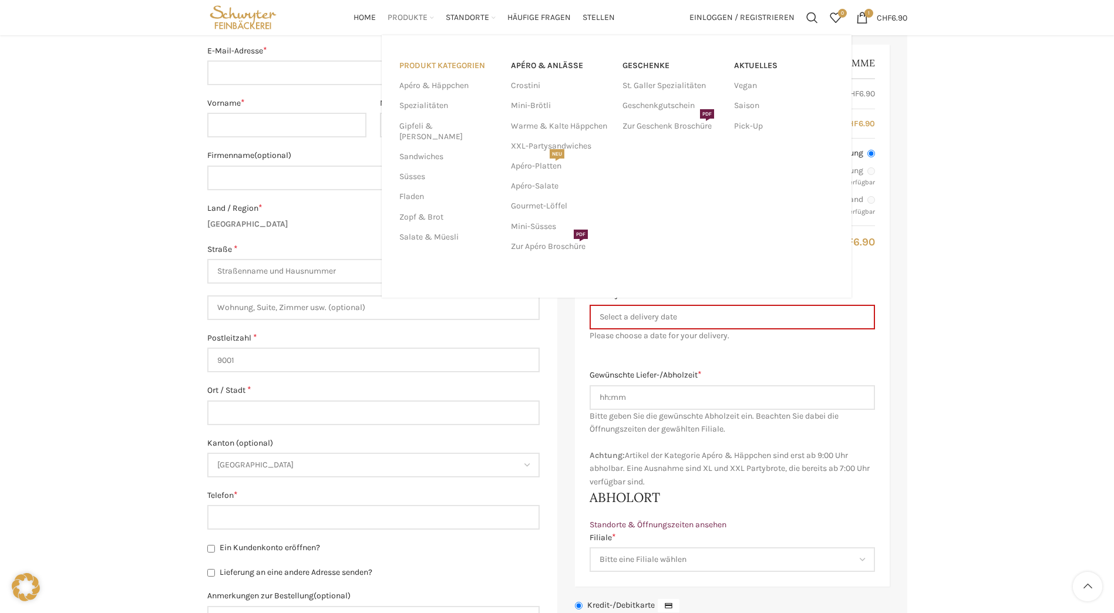
click at [450, 65] on link "PRODUKT KATEGORIEN" at bounding box center [448, 66] width 98 height 20
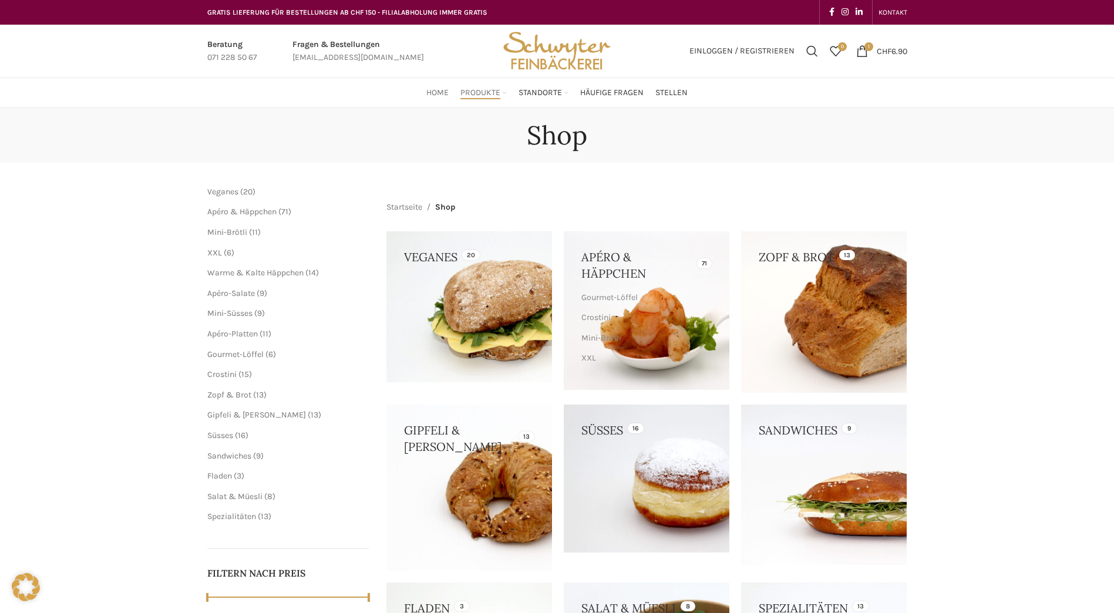
click at [437, 90] on span "Home" at bounding box center [437, 93] width 22 height 11
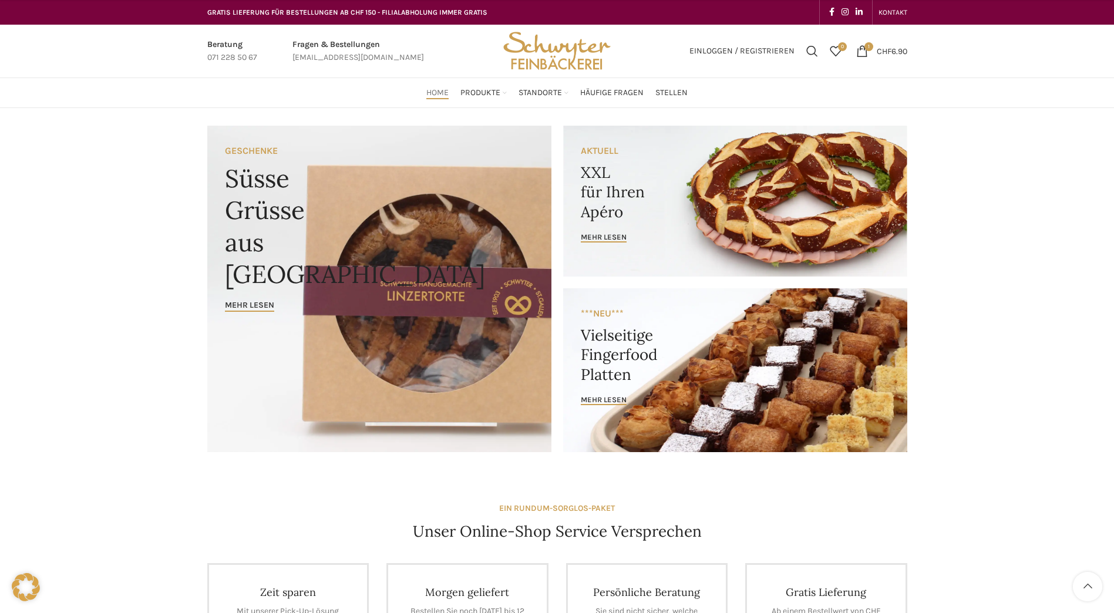
scroll to position [294, 0]
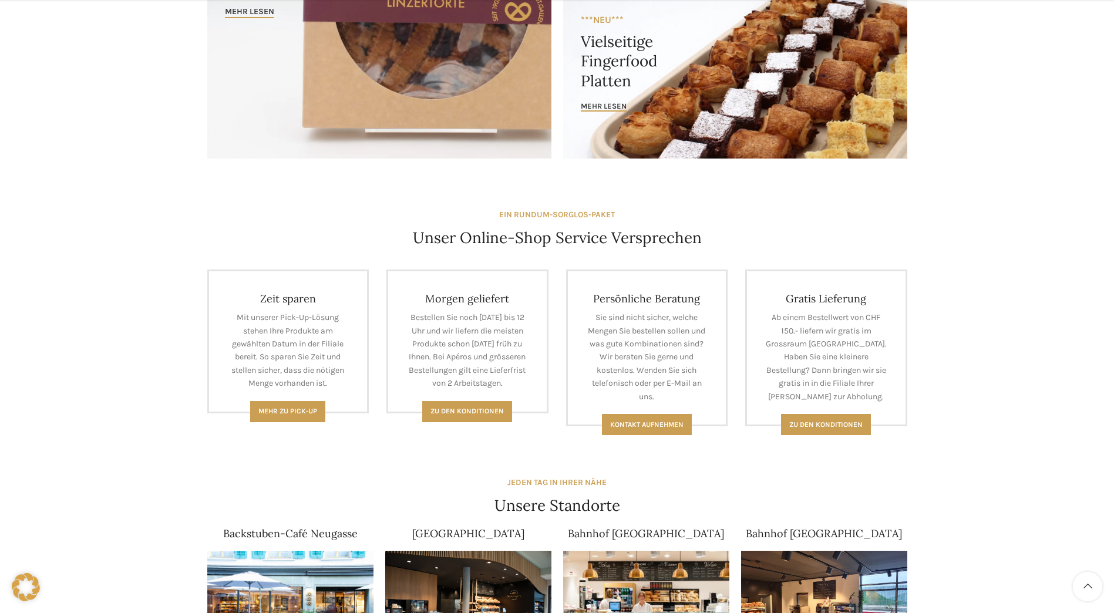
click at [299, 422] on div "Zeit sparen Mit unserer Pick-Up-Lösung stehen Ihre Produkte am gewählten Datum …" at bounding box center [289, 348] width 180 height 174
click at [301, 418] on link "Mehr zu Pick-Up" at bounding box center [287, 411] width 75 height 21
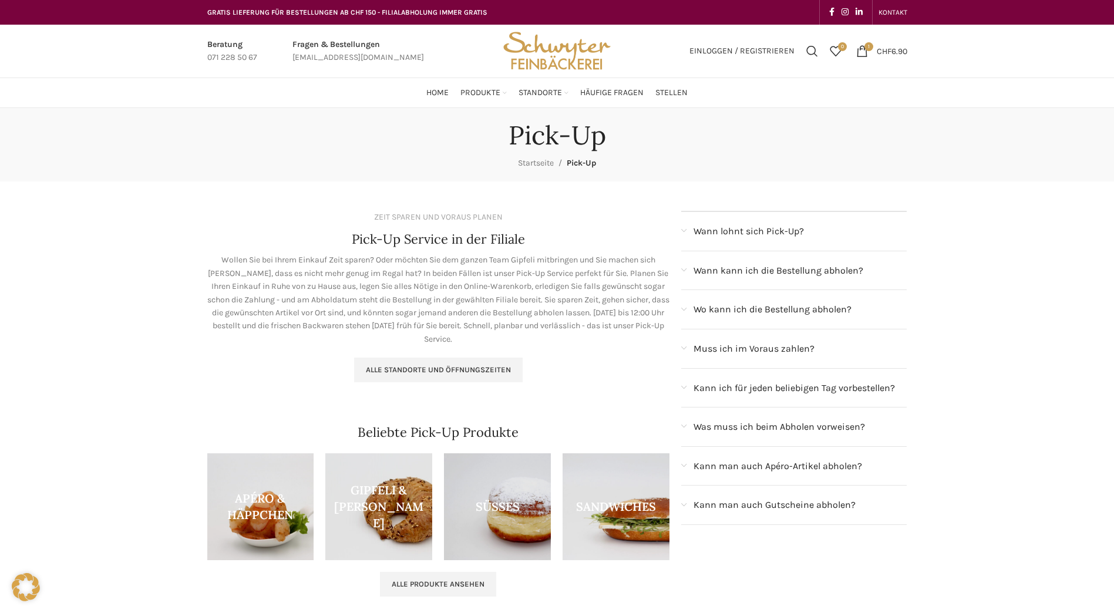
click at [299, 382] on div "Alle Standorte und Öffnungszeiten" at bounding box center [438, 370] width 463 height 25
drag, startPoint x: 523, startPoint y: 433, endPoint x: 471, endPoint y: 438, distance: 51.9
click at [471, 438] on div "Beliebte Pick-Up Produkte" at bounding box center [438, 433] width 463 height 18
drag, startPoint x: 471, startPoint y: 438, endPoint x: 478, endPoint y: 434, distance: 8.2
click at [471, 438] on h4 "Beliebte Pick-Up Produkte" at bounding box center [438, 433] width 161 height 18
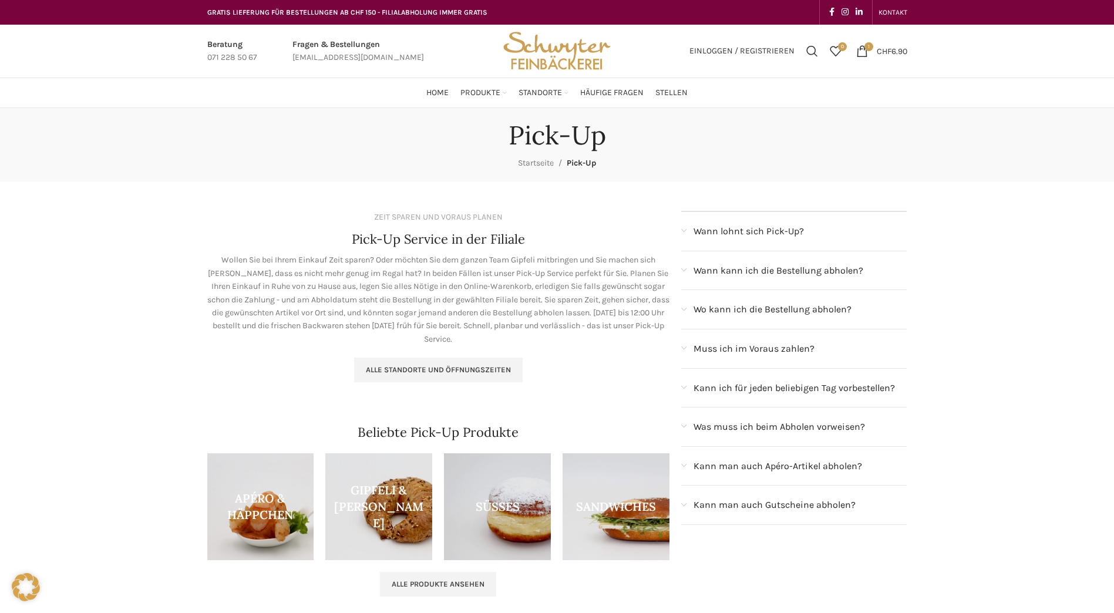
click at [483, 432] on h4 "Beliebte Pick-Up Produkte" at bounding box center [438, 433] width 161 height 18
drag, startPoint x: 483, startPoint y: 432, endPoint x: 455, endPoint y: 434, distance: 27.7
click at [455, 434] on h4 "Beliebte Pick-Up Produkte" at bounding box center [438, 433] width 161 height 18
click at [451, 433] on h4 "Beliebte Pick-Up Produkte" at bounding box center [438, 433] width 161 height 18
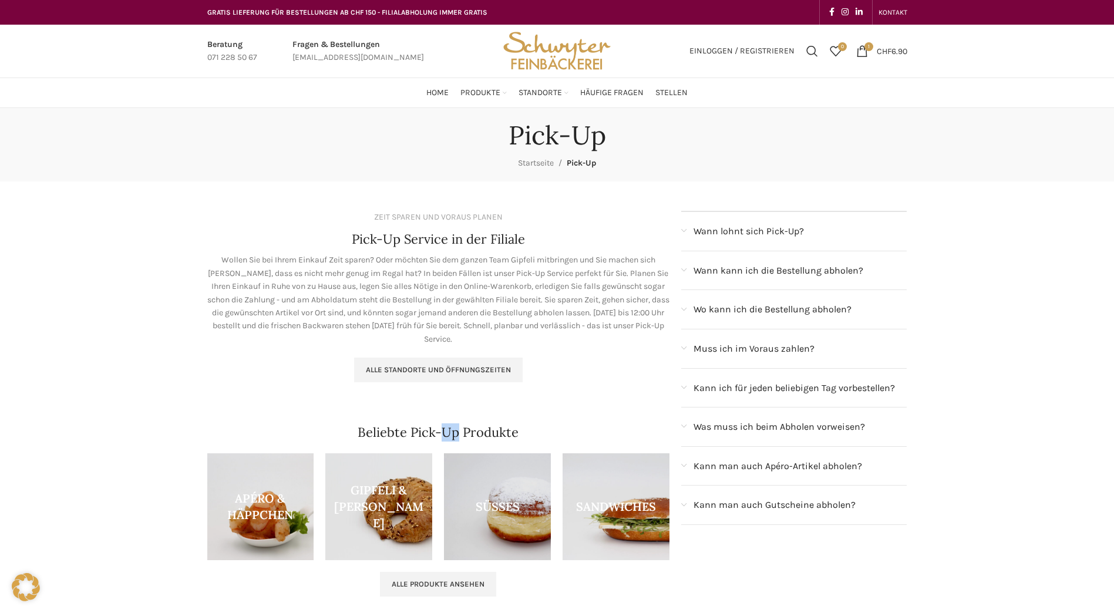
drag, startPoint x: 451, startPoint y: 433, endPoint x: 442, endPoint y: 430, distance: 8.7
click at [442, 430] on h4 "Beliebte Pick-Up Produkte" at bounding box center [438, 433] width 161 height 18
click at [444, 430] on h4 "Beliebte Pick-Up Produkte" at bounding box center [438, 433] width 161 height 18
click at [447, 430] on h4 "Beliebte Pick-Up Produkte" at bounding box center [438, 433] width 161 height 18
click at [469, 430] on h4 "Beliebte Pick-Up Produkte" at bounding box center [438, 433] width 161 height 18
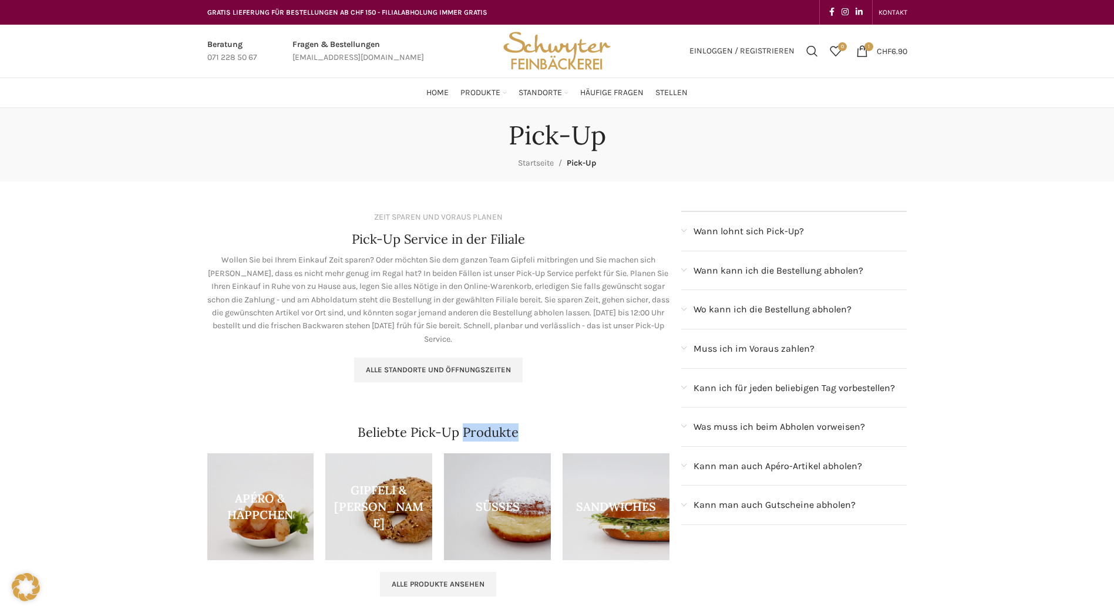
click at [469, 430] on h4 "Beliebte Pick-Up Produkte" at bounding box center [438, 433] width 161 height 18
